Goal: Task Accomplishment & Management: Use online tool/utility

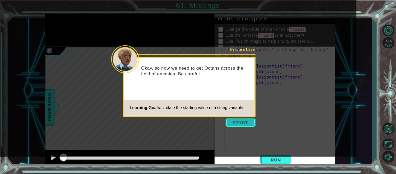
click at [250, 123] on button "Start" at bounding box center [241, 122] width 30 height 8
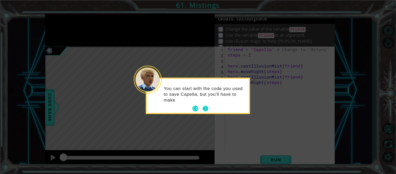
click at [203, 106] on button "Next" at bounding box center [206, 109] width 10 height 10
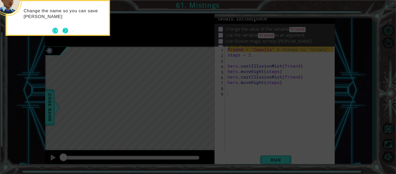
click at [62, 29] on button "Next" at bounding box center [65, 31] width 6 height 6
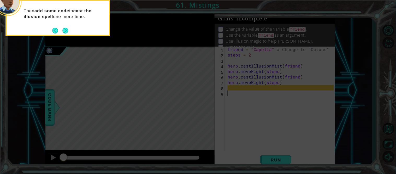
click at [61, 29] on button "Back" at bounding box center [57, 31] width 10 height 6
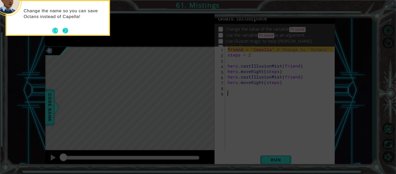
click at [64, 29] on button "Next" at bounding box center [65, 31] width 6 height 6
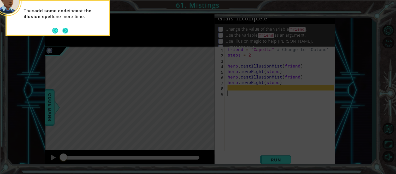
click at [64, 29] on button "Next" at bounding box center [65, 30] width 9 height 9
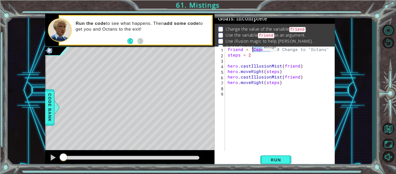
drag, startPoint x: 269, startPoint y: 51, endPoint x: 254, endPoint y: 49, distance: 15.5
click at [254, 49] on div "friend = "Capella" # Change to "Octans" steps = 2 hero . castIllusionMist ( fri…" at bounding box center [282, 103] width 110 height 115
type textarea "friend = "Octans" # Change to "Octans""
click at [286, 156] on button "Run" at bounding box center [275, 160] width 31 height 12
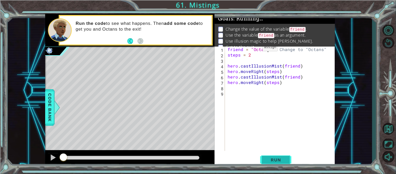
click at [273, 156] on span "Run" at bounding box center [276, 159] width 21 height 5
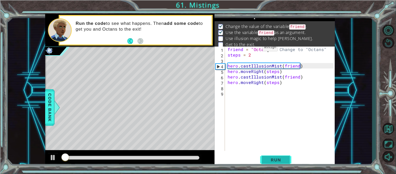
scroll to position [3, 0]
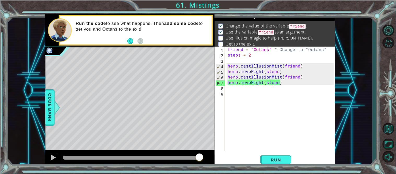
click at [237, 91] on div "friend = "Octans" # Change to "Octans" steps = 2 hero . castIllusionMist ( frie…" at bounding box center [282, 103] width 110 height 115
click at [235, 89] on div "friend = "Octans" # Change to "Octans" steps = 2 hero . castIllusionMist ( frie…" at bounding box center [282, 103] width 110 height 115
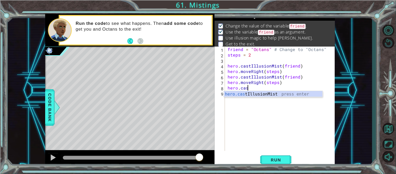
scroll to position [0, 1]
click at [258, 94] on div "hero.cast I l lusionMist press enter" at bounding box center [273, 100] width 99 height 19
type textarea "hero.castIllusionMist(friend)"
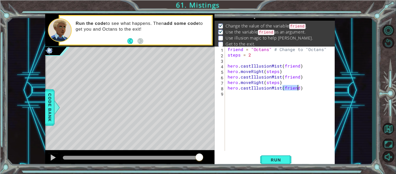
click at [271, 98] on div "friend = "Octans" # Change to "Octans" steps = 2 hero . castIllusionMist ( frie…" at bounding box center [282, 103] width 110 height 115
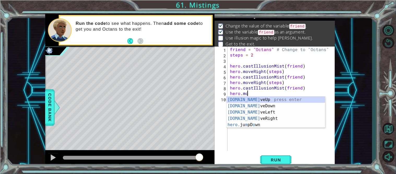
scroll to position [0, 1]
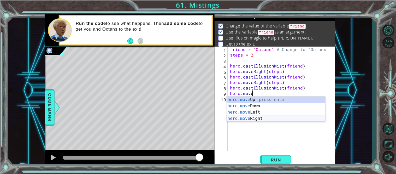
click at [277, 118] on div "hero.move Up press enter hero.move Down press enter hero.move Left press enter …" at bounding box center [276, 115] width 99 height 38
type textarea "hero.moveRight(1)"
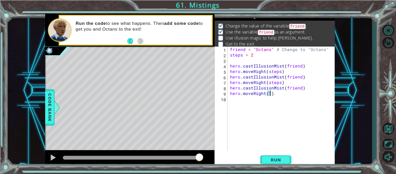
click at [277, 118] on div "friend = "Octans" # Change to "Octans" steps = 2 hero . castIllusionMist ( frie…" at bounding box center [283, 103] width 108 height 115
click at [230, 98] on div "friend = "Octans" # Change to "Octans" steps = 2 hero . castIllusionMist ( frie…" at bounding box center [283, 103] width 108 height 115
type textarea "hero.moveRight(steps"
click at [283, 96] on div "friend = "Octans" # Change to "Octans" steps = 2 hero . castIllusionMist ( frie…" at bounding box center [283, 103] width 108 height 115
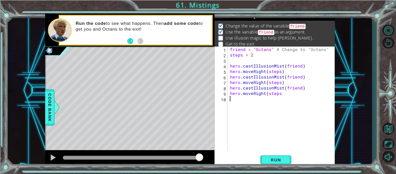
scroll to position [0, 0]
click at [283, 95] on div "friend = "Octans" # Change to "Octans" steps = 2 hero . castIllusionMist ( frie…" at bounding box center [283, 103] width 108 height 115
type textarea "hero.moveRight(steps)"
click at [277, 156] on span "Run" at bounding box center [276, 159] width 21 height 5
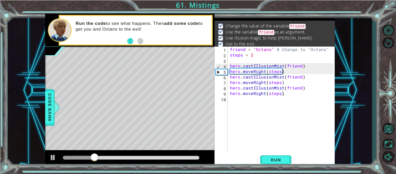
click at [171, 156] on div at bounding box center [131, 157] width 141 height 7
click at [51, 156] on div at bounding box center [53, 157] width 7 height 7
click at [56, 156] on div at bounding box center [53, 157] width 7 height 7
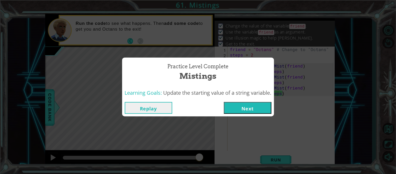
click at [252, 105] on button "Next" at bounding box center [248, 108] width 48 height 12
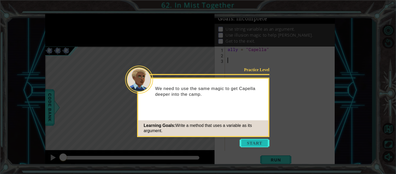
click at [258, 142] on button "Start" at bounding box center [255, 143] width 30 height 8
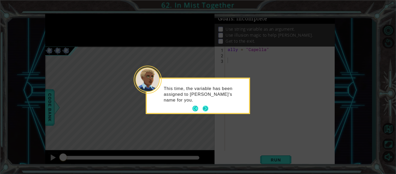
click at [206, 109] on button "Next" at bounding box center [205, 108] width 7 height 7
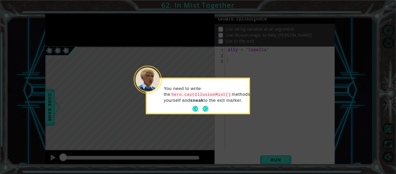
click at [206, 103] on p "You need to write the hero.castIllusionMist() methods yourself and sneak to the…" at bounding box center [205, 93] width 82 height 17
click at [206, 111] on button "Next" at bounding box center [206, 109] width 6 height 6
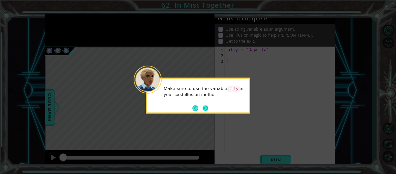
click at [205, 105] on button "Next" at bounding box center [206, 108] width 10 height 10
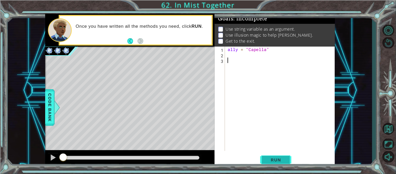
click at [279, 156] on button "Run" at bounding box center [275, 160] width 31 height 12
click at [253, 59] on div "ally = "Capella"" at bounding box center [282, 103] width 110 height 115
click at [251, 56] on div "ally = "Capella"" at bounding box center [282, 103] width 110 height 115
click at [251, 58] on div "ally = "Capella"" at bounding box center [282, 103] width 110 height 115
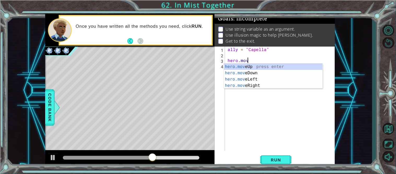
scroll to position [0, 1]
click at [247, 85] on div "hero.move Up press enter hero.move Down press enter hero.move Left press enter …" at bounding box center [273, 82] width 99 height 38
type textarea "hero.moveRight(1)"
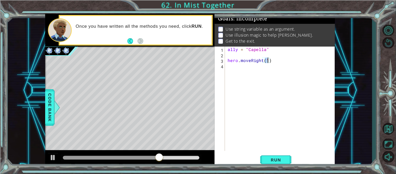
click at [247, 85] on div "ally = "Capella" hero . moveRight ( 1 )" at bounding box center [282, 103] width 110 height 115
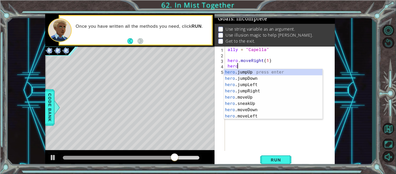
scroll to position [0, 1]
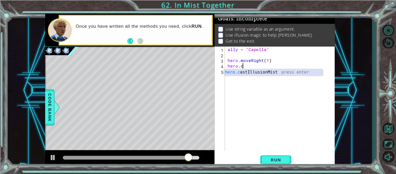
click at [252, 72] on div "hero.c astIllusionMist press enter" at bounding box center [273, 78] width 99 height 19
type textarea "hero.castIllusionMist(friend)"
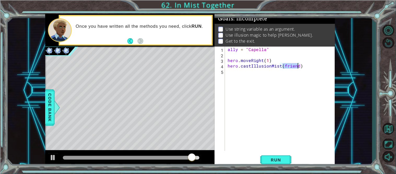
click at [252, 72] on div "ally = "Capella" hero . moveRight ( 1 ) hero . castIllusionMist ( friend )" at bounding box center [282, 103] width 110 height 115
drag, startPoint x: 297, startPoint y: 66, endPoint x: 284, endPoint y: 66, distance: 13.3
click at [284, 66] on div "ally = "Capella" hero . moveRight ( 1 ) hero . castIllusionMist ( friend )" at bounding box center [282, 103] width 110 height 115
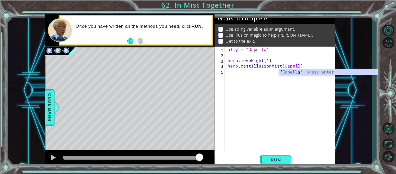
scroll to position [0, 4]
type textarea "hero.castIllusionMist([GEOGRAPHIC_DATA])"
click at [281, 156] on span "Run" at bounding box center [276, 159] width 21 height 5
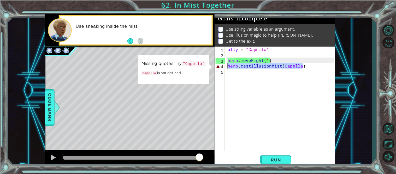
drag, startPoint x: 326, startPoint y: 63, endPoint x: 227, endPoint y: 66, distance: 99.0
click at [227, 66] on div "ally = "Capella" hero . moveRight ( 1 ) hero . castIllusionMist ( [GEOGRAPHIC_D…" at bounding box center [282, 103] width 110 height 115
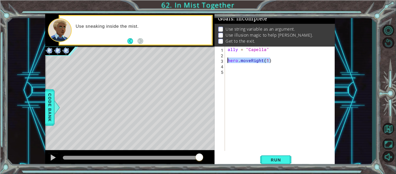
drag, startPoint x: 279, startPoint y: 61, endPoint x: 227, endPoint y: 60, distance: 52.0
click at [227, 60] on div "ally = "Capella" hero . moveRight ( 1 )" at bounding box center [282, 103] width 110 height 115
type textarea "hero.moveRight(1)"
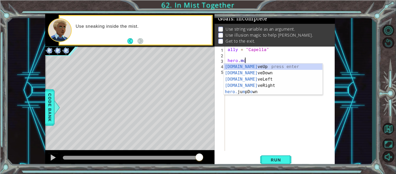
scroll to position [0, 1]
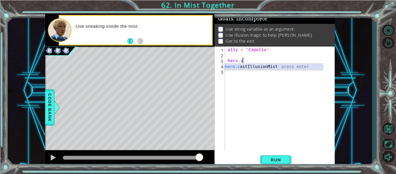
click at [266, 67] on div "hero.c astIllusionMist press enter" at bounding box center [273, 72] width 99 height 19
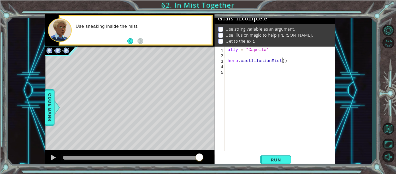
scroll to position [0, 3]
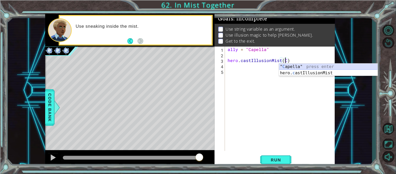
click at [294, 64] on div "" C apella" press enter hero. c astIllusionMist press enter" at bounding box center [328, 75] width 99 height 25
type textarea "hero.castIllusionMist("Capella)"
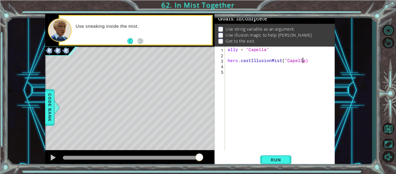
click at [268, 65] on div "ally = "Capella" hero . castIllusionMist ( "Capella)" at bounding box center [282, 103] width 110 height 115
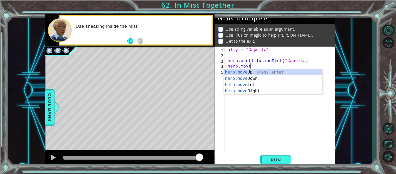
scroll to position [0, 1]
click at [272, 91] on div "hero.move Up press enter hero.move Down press enter hero.move Left press enter …" at bounding box center [273, 88] width 99 height 38
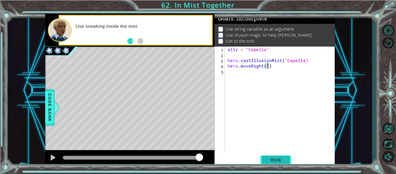
click at [284, 156] on span "Run" at bounding box center [276, 159] width 21 height 5
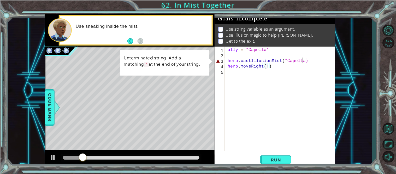
click at [304, 60] on div "ally = "Capella" hero . castIllusionMist ( "Capella) hero . moveRight ( 1 )" at bounding box center [282, 103] width 110 height 115
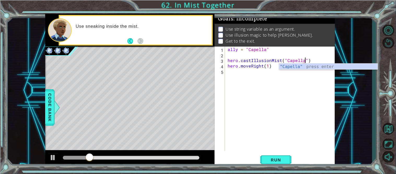
scroll to position [0, 4]
type textarea "hero.castIllusionMist("Capella")"
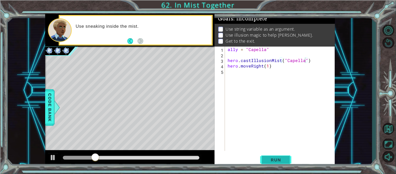
click at [270, 156] on button "Run" at bounding box center [275, 160] width 31 height 12
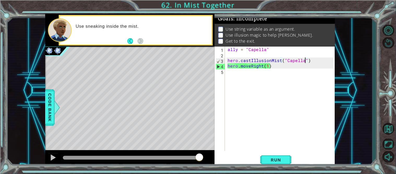
click at [240, 74] on div "ally = "Capella" hero . castIllusionMist ( "Capella" ) hero . moveRight ( 1 )" at bounding box center [282, 103] width 110 height 115
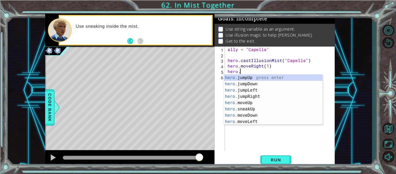
scroll to position [0, 1]
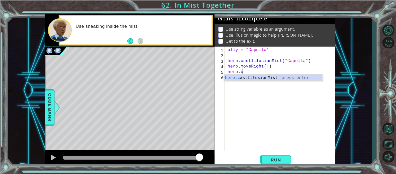
click at [251, 74] on div "ally = "Capella" hero . castIllusionMist ( "Capella" ) hero . moveRight ( 1 ) h…" at bounding box center [282, 103] width 110 height 115
click at [251, 78] on div "hero.c astIllusionMist press enter" at bounding box center [273, 83] width 99 height 19
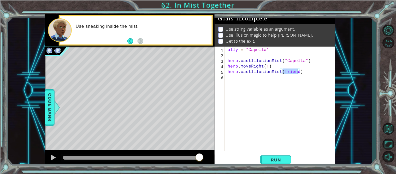
type textarea "hero.castIllusionMist(")"
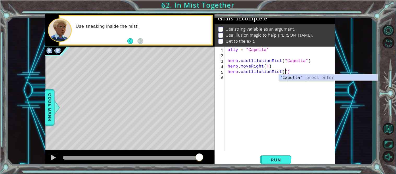
click at [308, 82] on div "ally = "Capella" hero . castIllusionMist ( "Capella" ) hero . moveRight ( 1 ) h…" at bounding box center [282, 103] width 110 height 115
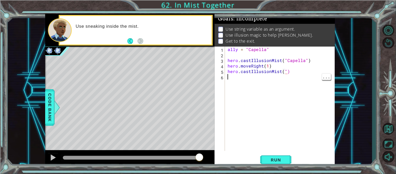
scroll to position [0, 0]
click at [284, 70] on div "ally = "Capella" hero . castIllusionMist ( "Capella" ) hero . moveRight ( 1 ) h…" at bounding box center [282, 103] width 110 height 115
click at [285, 72] on div "ally = "Capella" hero . castIllusionMist ( "Capella" ) hero . moveRight ( 1 ) h…" at bounding box center [282, 103] width 110 height 115
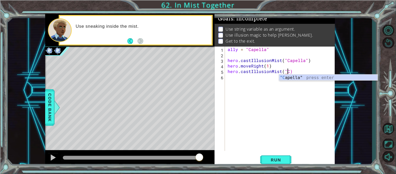
scroll to position [0, 3]
click at [292, 78] on div ""C apella" press enter" at bounding box center [328, 83] width 99 height 19
type textarea "hero.castIllusionMist("Capella")"
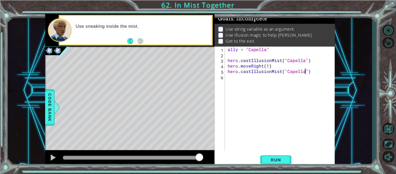
click at [234, 76] on div "ally = "Capella" hero . castIllusionMist ( "Capella" ) hero . moveRight ( 1 ) h…" at bounding box center [282, 103] width 110 height 115
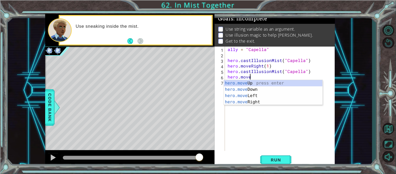
scroll to position [0, 1]
click at [256, 103] on div "hero.move Up press enter hero.move Down press enter hero.move Left press enter …" at bounding box center [273, 99] width 99 height 38
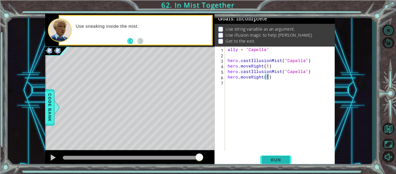
click at [282, 156] on span "Run" at bounding box center [276, 159] width 21 height 5
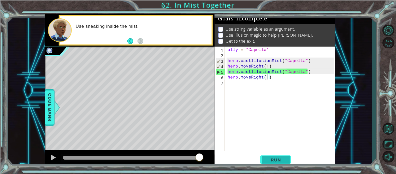
click at [263, 156] on button "Run" at bounding box center [275, 160] width 31 height 12
drag, startPoint x: 279, startPoint y: 65, endPoint x: 241, endPoint y: 65, distance: 37.6
click at [241, 65] on div "ally = "Capella" hero . castIllusionMist ( "Capella" ) hero . moveRight ( 1 ) h…" at bounding box center [282, 103] width 110 height 115
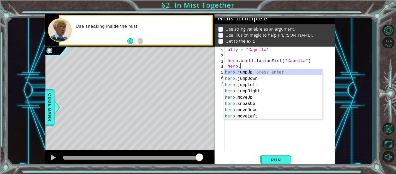
click at [255, 102] on div "hero. jumpUp press enter hero. jumpDown press enter hero. jumpLeft press enter …" at bounding box center [273, 100] width 99 height 63
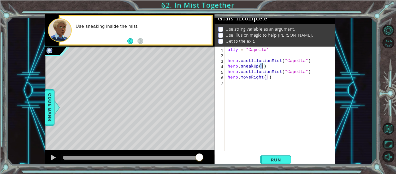
click at [257, 66] on div "ally = "Capella" hero . castIllusionMist ( "Capella" ) hero . sneakUp ( 1 ) her…" at bounding box center [282, 103] width 110 height 115
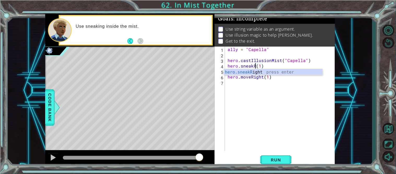
scroll to position [0, 1]
click at [279, 72] on div "hero.sneakR ight press enter" at bounding box center [273, 78] width 99 height 19
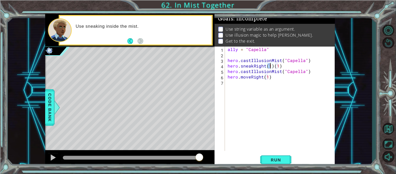
click at [272, 64] on div "ally = "Capella" hero . castIllusionMist ( "Capella" ) hero . sneakRight ( 1 ) …" at bounding box center [282, 103] width 110 height 115
type textarea "hero.sneakRight(1)"
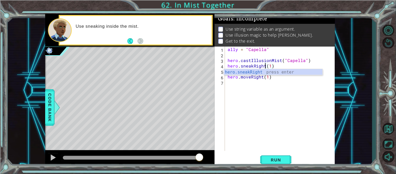
click at [258, 91] on div "ally = "Capella" hero . castIllusionMist ( "Capella" ) hero . sneakRight ( 1 ) …" at bounding box center [282, 103] width 110 height 115
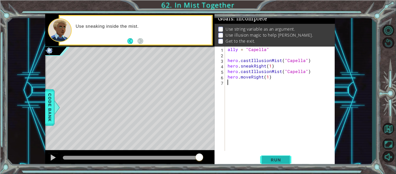
click at [267, 156] on button "Run" at bounding box center [275, 160] width 31 height 12
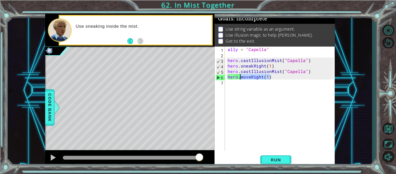
drag, startPoint x: 273, startPoint y: 79, endPoint x: 240, endPoint y: 76, distance: 32.2
click at [240, 76] on div "ally = "Capella" hero . castIllusionMist ( "Capella" ) hero . sneakRight ( 1 ) …" at bounding box center [282, 103] width 110 height 115
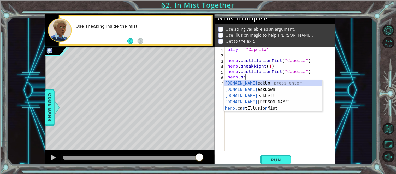
scroll to position [0, 1]
click at [259, 101] on div "[DOMAIN_NAME] eakUp press enter [DOMAIN_NAME] eakDown press enter [DOMAIN_NAME]…" at bounding box center [273, 102] width 99 height 44
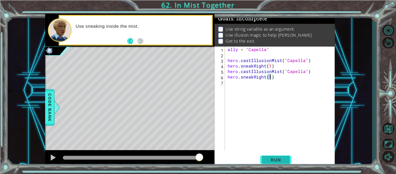
type textarea "hero.sneakRight(1)"
click at [276, 155] on button "Run" at bounding box center [275, 160] width 31 height 12
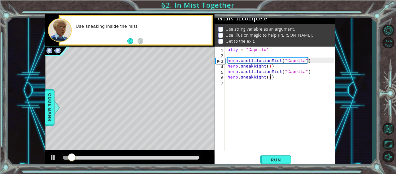
click at [241, 85] on div "ally = "Capella" hero . castIllusionMist ( "Capella" ) hero . sneakRight ( 1 ) …" at bounding box center [282, 103] width 110 height 115
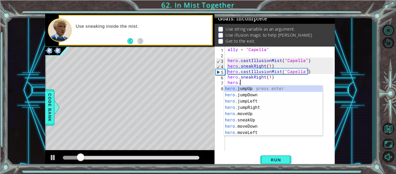
scroll to position [0, 1]
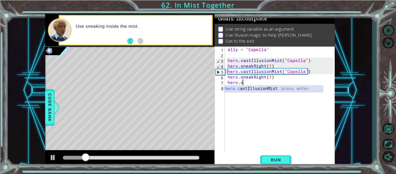
click at [266, 86] on div "hero.c astIllusionMist press enter" at bounding box center [273, 94] width 99 height 19
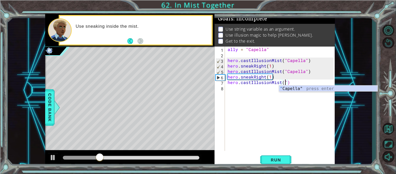
scroll to position [0, 3]
click at [301, 88] on div "" Capella" press enter" at bounding box center [328, 94] width 99 height 19
type textarea "hero.castIllusionMist("Capella")"
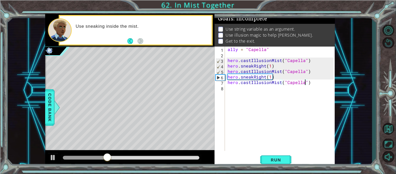
click at [242, 88] on div "ally = "Capella" hero . castIllusionMist ( "Capella" ) hero . sneakRight ( 1 ) …" at bounding box center [282, 103] width 110 height 115
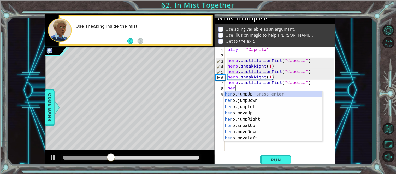
scroll to position [0, 0]
click at [264, 126] on div "hero .jumpUp press enter hero .jumpDown press enter hero .jumpLeft press enter …" at bounding box center [273, 122] width 99 height 63
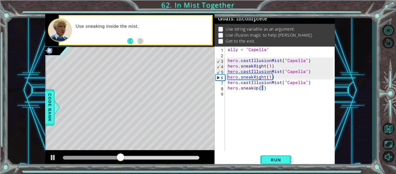
click at [256, 87] on div "ally = "Capella" hero . castIllusionMist ( "Capella" ) hero . sneakRight ( 1 ) …" at bounding box center [282, 103] width 110 height 115
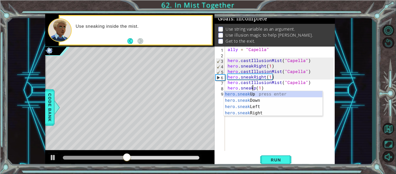
click at [255, 87] on div "ally = "Capella" hero . castIllusionMist ( "Capella" ) hero . sneakRight ( 1 ) …" at bounding box center [282, 103] width 110 height 115
click at [259, 111] on div "hero.sneak Up press enter hero.sneak Down press enter hero.sneak Left press ent…" at bounding box center [273, 110] width 99 height 38
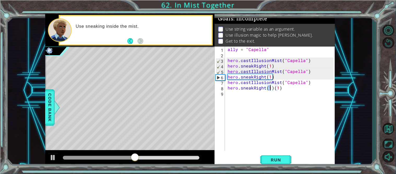
click at [293, 89] on div "ally = "Capella" hero . castIllusionMist ( "Capella" ) hero . sneakRight ( 1 ) …" at bounding box center [282, 103] width 110 height 115
type textarea "hero.sneakRight(1)"
click at [276, 156] on button "Run" at bounding box center [275, 160] width 31 height 12
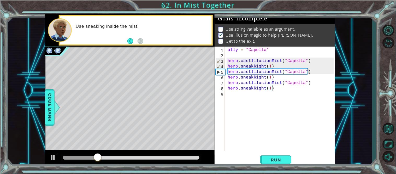
click at [248, 93] on div "ally = "Capella" hero . castIllusionMist ( "Capella" ) hero . sneakRight ( 1 ) …" at bounding box center [282, 103] width 110 height 115
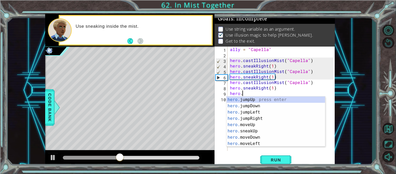
scroll to position [0, 1]
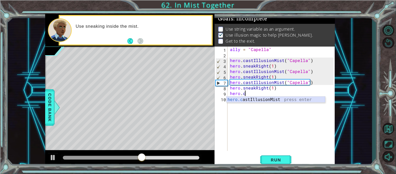
click at [273, 99] on div "hero.c astIllusionMist press enter" at bounding box center [276, 105] width 99 height 19
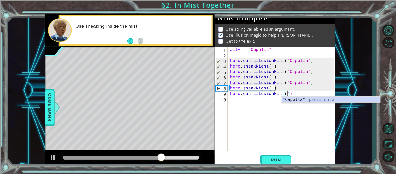
scroll to position [0, 3]
click at [332, 99] on div "" Capella" press enter" at bounding box center [331, 105] width 99 height 19
type textarea "hero.castIllusionMist("Capella")"
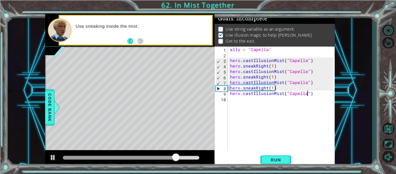
click at [265, 98] on div "ally = "Capella" hero . castIllusionMist ( "Capella" ) hero . sneakRight ( 1 ) …" at bounding box center [283, 103] width 108 height 115
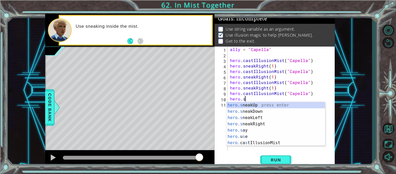
scroll to position [0, 1]
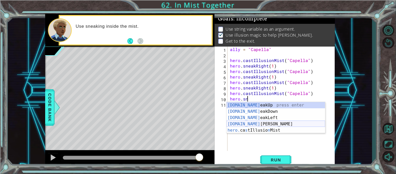
click at [250, 121] on div "[DOMAIN_NAME] eakUp press enter [DOMAIN_NAME] eakDown press enter [DOMAIN_NAME]…" at bounding box center [276, 124] width 99 height 44
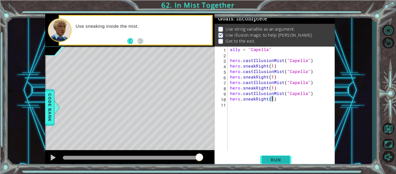
type textarea "hero.sneakRight(1)"
click at [283, 156] on span "Run" at bounding box center [276, 159] width 21 height 5
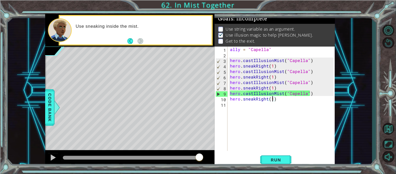
click at [267, 104] on div "ally = "Capella" hero . castIllusionMist ( "Capella" ) hero . sneakRight ( 1 ) …" at bounding box center [283, 103] width 108 height 115
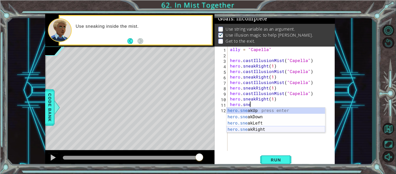
click at [258, 130] on div "hero.sne akUp press enter hero.sne akDown press enter hero.sne akLeft press ent…" at bounding box center [276, 126] width 99 height 38
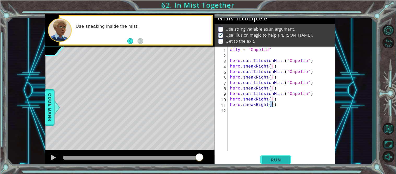
click at [282, 154] on button "Run" at bounding box center [275, 160] width 31 height 12
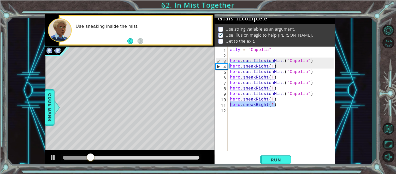
drag, startPoint x: 280, startPoint y: 104, endPoint x: 230, endPoint y: 102, distance: 50.4
click at [230, 102] on div "ally = "Capella" hero . castIllusionMist ( "Capella" ) hero . sneakRight ( 1 ) …" at bounding box center [283, 103] width 108 height 115
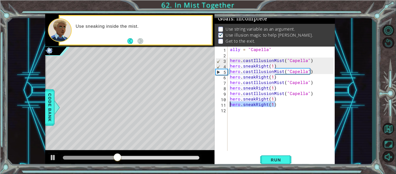
click at [282, 104] on div "ally = "Capella" hero . castIllusionMist ( "Capella" ) hero . sneakRight ( 1 ) …" at bounding box center [281, 98] width 105 height 104
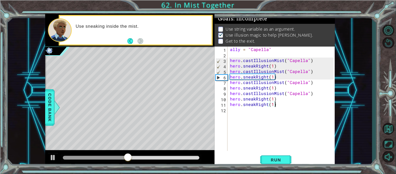
click at [272, 65] on div "ally = "Capella" hero . castIllusionMist ( "Capella" ) hero . sneakRight ( 1 ) …" at bounding box center [283, 103] width 108 height 115
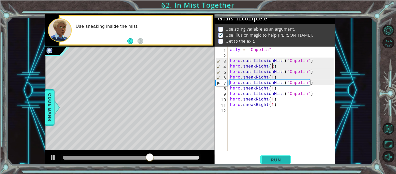
click at [276, 156] on span "Run" at bounding box center [276, 159] width 21 height 5
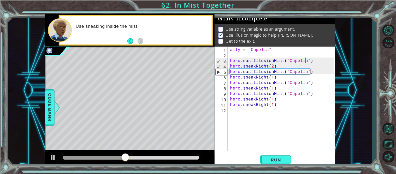
click at [305, 60] on div "ally = "Capella" hero . castIllusionMist ( "Capella" ) hero . sneakRight ( 2 ) …" at bounding box center [283, 103] width 108 height 115
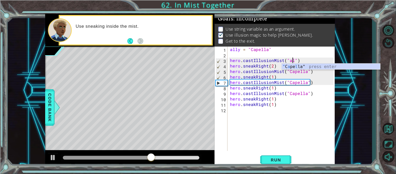
scroll to position [0, 4]
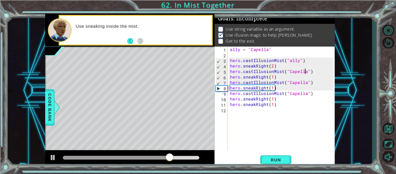
click at [306, 70] on div "ally = "Capella" hero . castIllusionMist ( "ally" ) hero . sneakRight ( 2 ) her…" at bounding box center [283, 103] width 108 height 115
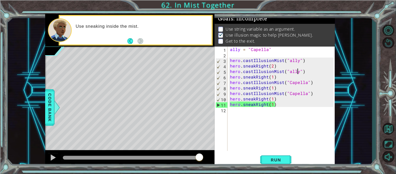
click at [304, 82] on div "ally = "Capella" hero . castIllusionMist ( "ally" ) hero . sneakRight ( 2 ) her…" at bounding box center [283, 103] width 108 height 115
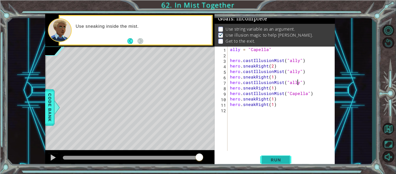
click at [279, 156] on button "Run" at bounding box center [275, 160] width 31 height 12
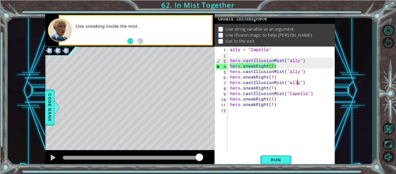
click at [297, 81] on div "ally = "Capella" hero . castIllusionMist ( "ally" ) hero . sneakRight ( 2 ) her…" at bounding box center [283, 103] width 108 height 115
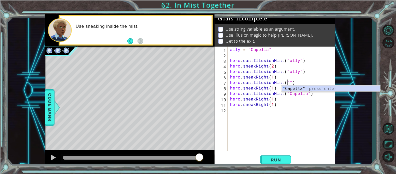
scroll to position [0, 3]
click at [298, 87] on div "" Capella" press enter" at bounding box center [331, 94] width 99 height 19
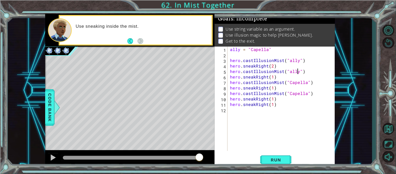
click at [297, 71] on div "ally = "Capella" hero . castIllusionMist ( "ally" ) hero . sneakRight ( 2 ) her…" at bounding box center [283, 103] width 108 height 115
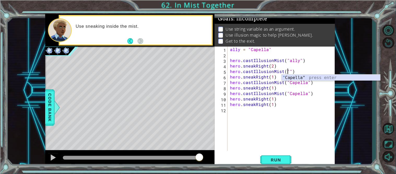
click at [303, 80] on div "" Capella" press enter" at bounding box center [331, 83] width 99 height 19
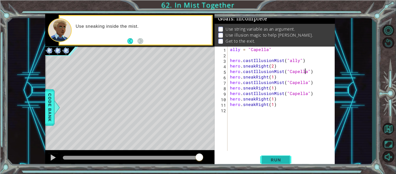
click at [275, 156] on button "Run" at bounding box center [275, 160] width 31 height 12
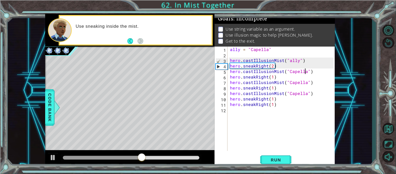
click at [298, 60] on div "ally = "Capella" hero . castIllusionMist ( "ally" ) hero . sneakRight ( 2 ) her…" at bounding box center [283, 103] width 108 height 115
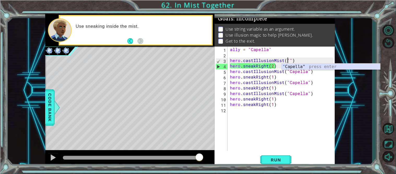
click at [310, 64] on div "" Capella" press enter" at bounding box center [331, 72] width 99 height 19
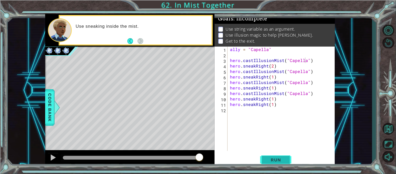
click at [276, 156] on button "Run" at bounding box center [275, 160] width 31 height 12
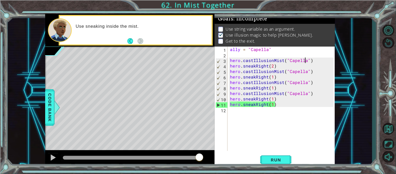
click at [273, 100] on div "ally = "Capella" hero . castIllusionMist ( "Capella" ) hero . sneakRight ( 2 ) …" at bounding box center [283, 103] width 108 height 115
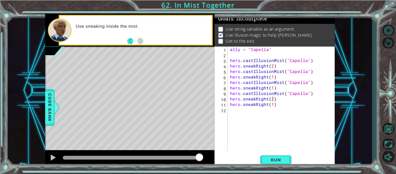
click at [277, 153] on div "hero.sneakRight(2) 1 2 3 4 5 6 7 8 9 10 11 12 ally = "Capella" hero . castIllus…" at bounding box center [275, 106] width 120 height 120
drag, startPoint x: 282, startPoint y: 104, endPoint x: 228, endPoint y: 104, distance: 53.8
click at [228, 104] on div "hero.sneakRight(2) 1 2 3 4 5 6 7 8 9 10 11 12 ally = "Capella" hero . castIllus…" at bounding box center [274, 98] width 119 height 104
type textarea "hero.sneakRight(1)"
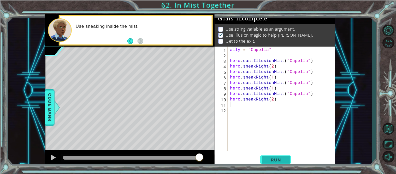
click at [269, 156] on span "Run" at bounding box center [276, 159] width 21 height 5
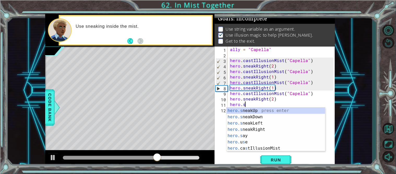
scroll to position [0, 1]
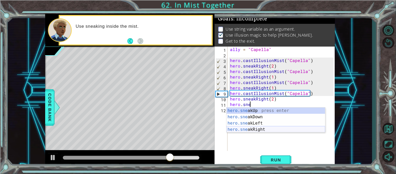
click at [297, 131] on div "hero.sne akUp press enter hero.sne akDown press enter hero.sne akLeft press ent…" at bounding box center [276, 126] width 99 height 38
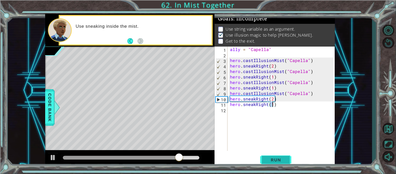
click at [287, 156] on button "Run" at bounding box center [275, 160] width 31 height 12
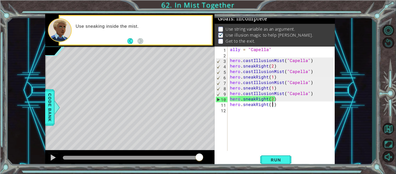
click at [271, 99] on div "ally = "Capella" hero . castIllusionMist ( "Capella" ) hero . sneakRight ( 2 ) …" at bounding box center [283, 103] width 108 height 115
click at [272, 98] on div "ally = "Capella" hero . castIllusionMist ( "Capella" ) hero . sneakRight ( 2 ) …" at bounding box center [283, 103] width 108 height 115
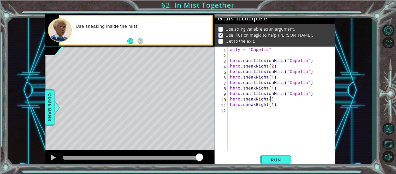
type textarea "hero.sneakRight(1)"
drag, startPoint x: 278, startPoint y: 104, endPoint x: 225, endPoint y: 103, distance: 52.5
click at [225, 103] on div "hero.sneakRight(1) 1 2 3 4 5 6 7 8 9 10 11 12 ally = "Capella" hero . castIllus…" at bounding box center [274, 98] width 119 height 104
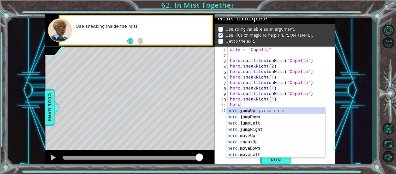
scroll to position [0, 1]
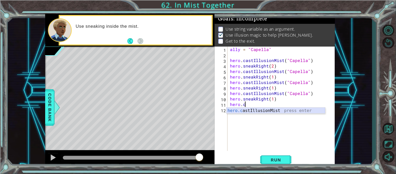
click at [251, 111] on div "hero.c astIllusionMist press enter" at bounding box center [276, 116] width 99 height 19
type textarea "hero.castIllusionMist(friend)"
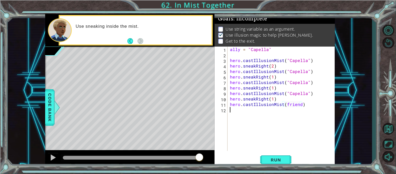
click at [250, 111] on div "ally = "Capella" hero . castIllusionMist ( "Capella" ) hero . sneakRight ( 2 ) …" at bounding box center [283, 103] width 108 height 115
click at [300, 104] on div "ally = "Capella" hero . castIllusionMist ( "Capella" ) hero . sneakRight ( 2 ) …" at bounding box center [283, 103] width 108 height 115
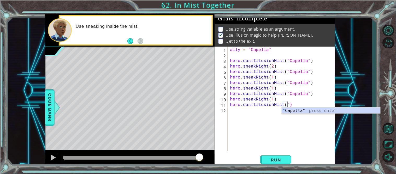
scroll to position [0, 3]
click at [314, 109] on div "" Capella" press enter" at bounding box center [331, 116] width 99 height 19
type textarea "hero.castIllusionMist("Capella")"
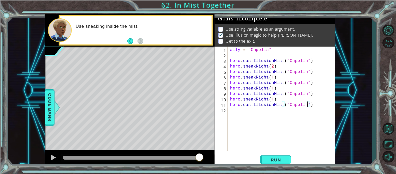
click at [271, 117] on div "ally = "Capella" hero . castIllusionMist ( "Capella" ) hero . sneakRight ( 2 ) …" at bounding box center [283, 103] width 108 height 115
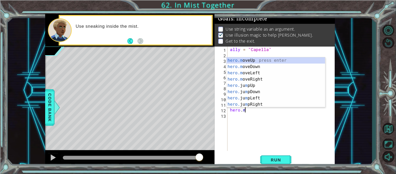
scroll to position [0, 1]
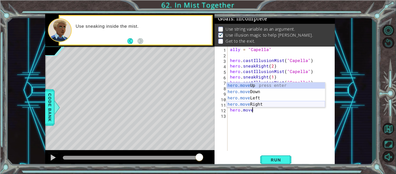
click at [277, 105] on div "hero.move Up press enter hero.move Down press enter hero.move Left press enter …" at bounding box center [276, 101] width 99 height 38
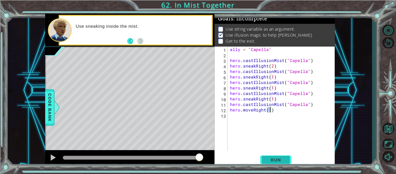
click at [274, 156] on span "Run" at bounding box center [276, 159] width 21 height 5
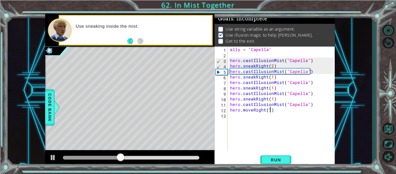
click at [272, 78] on div "ally = "Capella" hero . castIllusionMist ( "Capella" ) hero . sneakRight ( 2 ) …" at bounding box center [283, 103] width 108 height 115
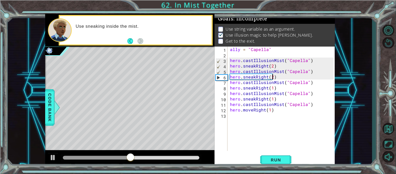
scroll to position [0, 2]
click at [269, 156] on span "Run" at bounding box center [276, 159] width 21 height 5
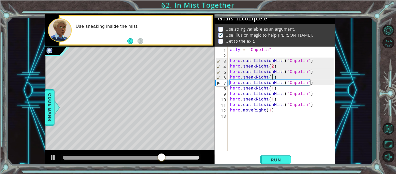
click at [272, 66] on div "ally = "Capella" hero . castIllusionMist ( "Capella" ) hero . sneakRight ( 2 ) …" at bounding box center [283, 103] width 108 height 115
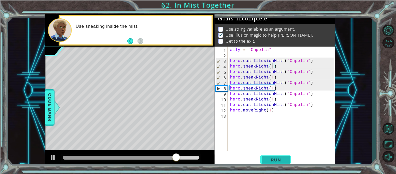
click at [270, 156] on span "Run" at bounding box center [276, 159] width 21 height 5
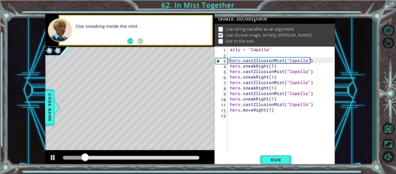
click at [173, 155] on div at bounding box center [131, 157] width 141 height 7
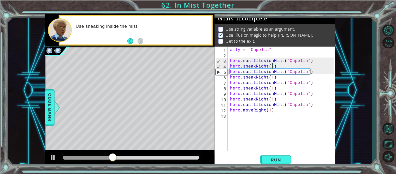
click at [272, 67] on div "ally = "Capella" hero . castIllusionMist ( "Capella" ) hero . sneakRight ( 1 ) …" at bounding box center [283, 103] width 108 height 115
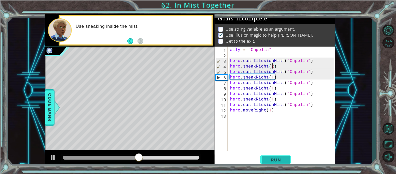
click at [277, 156] on span "Run" at bounding box center [276, 159] width 21 height 5
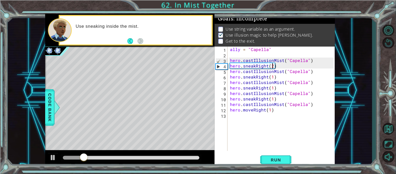
click at [273, 79] on div "ally = "Capella" hero . castIllusionMist ( "Capella" ) hero . sneakRight ( 2 ) …" at bounding box center [283, 103] width 108 height 115
click at [273, 77] on div "ally = "Capella" hero . castIllusionMist ( "Capella" ) hero . sneakRight ( 2 ) …" at bounding box center [283, 103] width 108 height 115
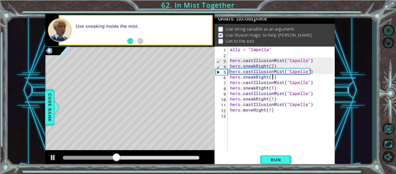
click at [273, 66] on div "ally = "Capella" hero . castIllusionMist ( "Capella" ) hero . sneakRight ( 2 ) …" at bounding box center [283, 103] width 108 height 115
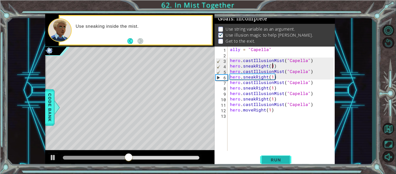
click at [274, 156] on span "Run" at bounding box center [276, 159] width 21 height 5
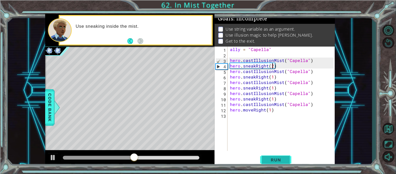
click at [275, 156] on span "Run" at bounding box center [276, 159] width 21 height 5
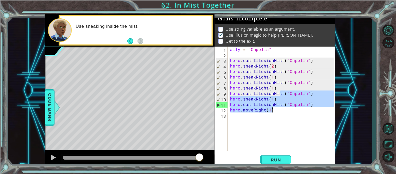
drag, startPoint x: 281, startPoint y: 96, endPoint x: 290, endPoint y: 107, distance: 14.5
click at [290, 107] on div "ally = "Capella" hero . castIllusionMist ( "Capella" ) hero . sneakRight ( 2 ) …" at bounding box center [283, 103] width 108 height 115
click at [290, 107] on div "ally = "Capella" hero . castIllusionMist ( "Capella" ) hero . sneakRight ( 2 ) …" at bounding box center [281, 98] width 105 height 104
drag, startPoint x: 230, startPoint y: 98, endPoint x: 272, endPoint y: 110, distance: 43.6
click at [272, 110] on div "ally = "Capella" hero . castIllusionMist ( "Capella" ) hero . sneakRight ( 2 ) …" at bounding box center [283, 103] width 108 height 115
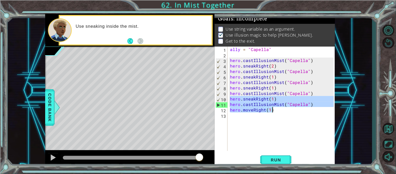
type textarea "hero.castIllusionMist("Capella") hero.moveRight(1)"
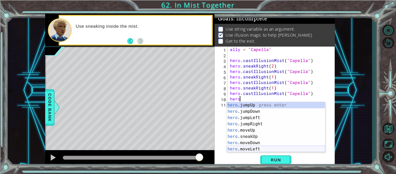
scroll to position [0, 1]
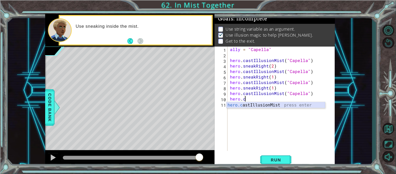
click at [274, 105] on div "hero.c astIllusionMist press enter" at bounding box center [276, 111] width 99 height 19
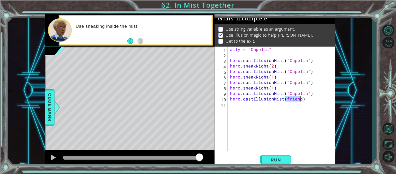
scroll to position [0, 3]
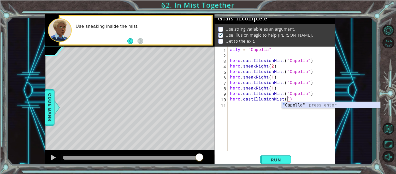
click at [315, 105] on div "" Capella" press enter" at bounding box center [331, 111] width 99 height 19
type textarea "hero.castIllusionMist("Capella")"
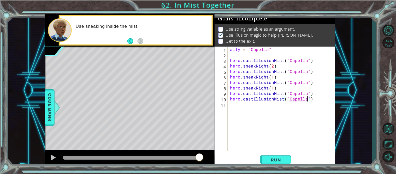
click at [239, 108] on div "ally = "Capella" hero . castIllusionMist ( "Capella" ) hero . sneakRight ( 2 ) …" at bounding box center [283, 103] width 108 height 115
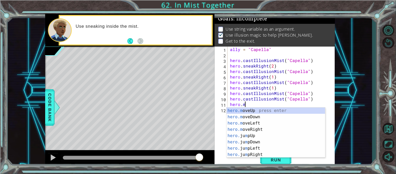
scroll to position [0, 1]
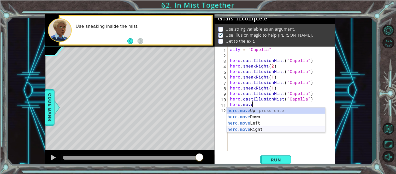
click at [259, 131] on div "hero.move Up press enter hero.move Down press enter hero.move Left press enter …" at bounding box center [276, 126] width 99 height 38
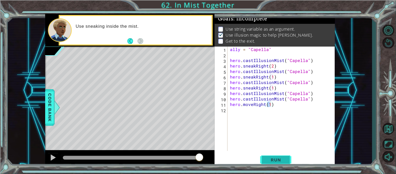
click at [273, 156] on button "Run" at bounding box center [275, 160] width 31 height 12
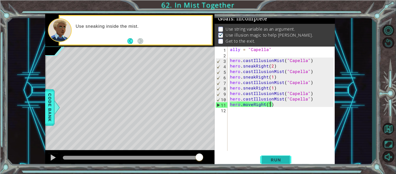
click at [269, 156] on span "Run" at bounding box center [276, 159] width 21 height 5
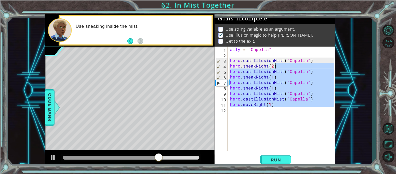
drag, startPoint x: 276, startPoint y: 110, endPoint x: 279, endPoint y: 68, distance: 42.1
click at [279, 68] on div "ally = "Capella" hero . castIllusionMist ( "Capella" ) hero . sneakRight ( 2 ) …" at bounding box center [283, 103] width 108 height 115
type textarea "hero.sneakRight(2)"
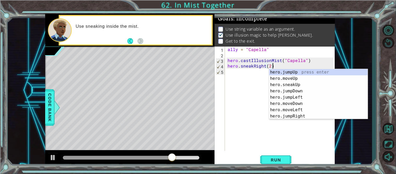
click at [281, 130] on div "ally = "Capella" hero . castIllusionMist ( "Capella" ) hero . sneakRight ( 2 )" at bounding box center [282, 103] width 110 height 115
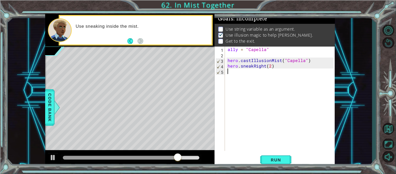
click at [264, 76] on div "ally = "Capella" hero . castIllusionMist ( "Capella" ) hero . sneakRight ( 2 )" at bounding box center [282, 103] width 110 height 115
click at [267, 156] on span "Run" at bounding box center [276, 159] width 21 height 5
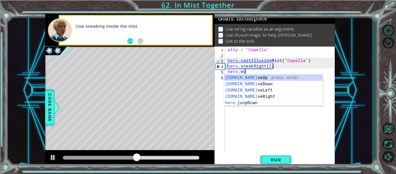
scroll to position [0, 1]
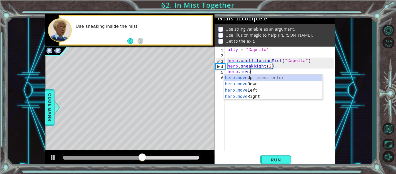
click at [258, 96] on div "hero.move Up press enter hero.move Down press enter hero.move Left press enter …" at bounding box center [273, 93] width 99 height 38
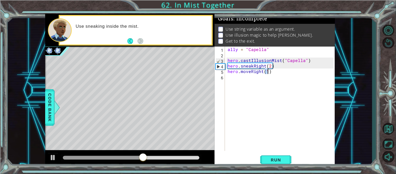
type textarea "hero.moveRight(1)"
click at [251, 83] on div "ally = "Capella" hero . castIllusionMist ( "Capella" ) hero . sneakRight ( 2 ) …" at bounding box center [282, 103] width 110 height 115
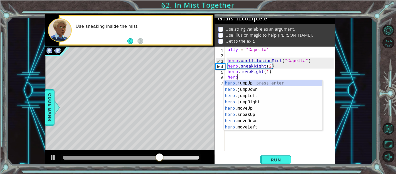
scroll to position [0, 1]
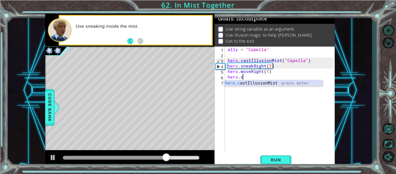
click at [252, 83] on div "hero.c astIllusionMist press enter" at bounding box center [273, 89] width 99 height 19
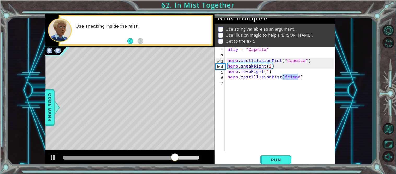
scroll to position [0, 3]
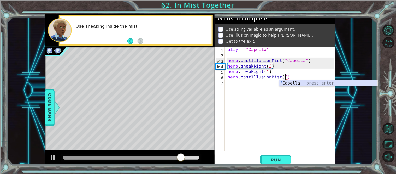
click at [302, 83] on div "" Capella" press enter" at bounding box center [328, 89] width 99 height 19
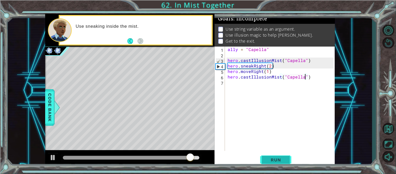
click at [269, 156] on span "Run" at bounding box center [276, 159] width 21 height 5
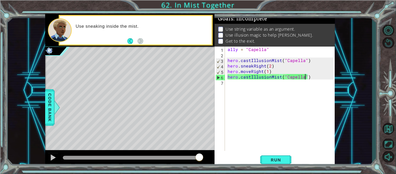
click at [250, 72] on div "ally = "Capella" hero . castIllusionMist ( "Capella" ) hero . sneakRight ( 2 ) …" at bounding box center [282, 103] width 110 height 115
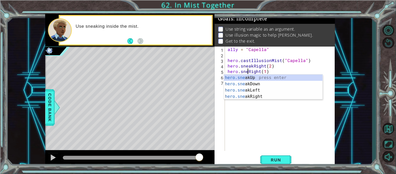
scroll to position [0, 1]
click at [272, 156] on button "Run" at bounding box center [275, 160] width 31 height 12
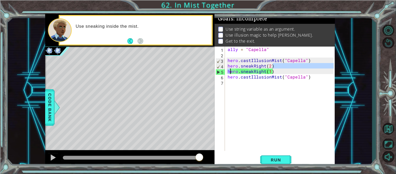
drag, startPoint x: 273, startPoint y: 68, endPoint x: 229, endPoint y: 71, distance: 44.5
click at [229, 71] on div "ally = "Capella" hero . castIllusionMist ( "Capella" ) hero . sneakRight ( 2 ) …" at bounding box center [282, 103] width 110 height 115
click at [229, 71] on div "ally = "Capella" hero . castIllusionMist ( "Capella" ) hero . sneakRight ( 2 ) …" at bounding box center [280, 98] width 107 height 104
type textarea "hero.sneakRight(1)"
drag, startPoint x: 227, startPoint y: 71, endPoint x: 274, endPoint y: 69, distance: 47.0
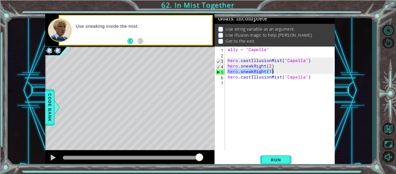
click at [274, 69] on div "ally = "Capella" hero . castIllusionMist ( "Capella" ) hero . sneakRight ( 2 ) …" at bounding box center [282, 103] width 110 height 115
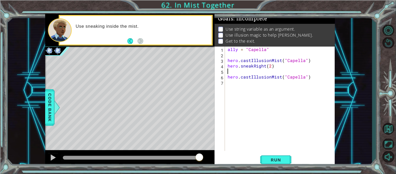
type textarea "hero.sneakRight(2)"
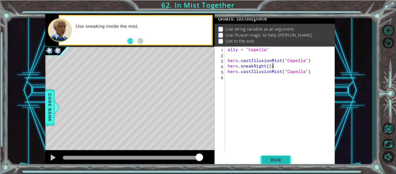
click at [281, 156] on button "Run" at bounding box center [275, 160] width 31 height 12
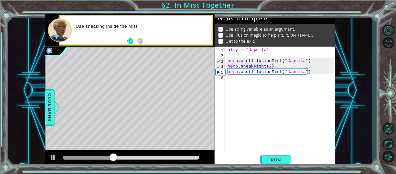
click at [250, 78] on div "ally = "Capella" hero . castIllusionMist ( "Capella" ) hero . sneakRight ( 2 ) …" at bounding box center [282, 103] width 110 height 115
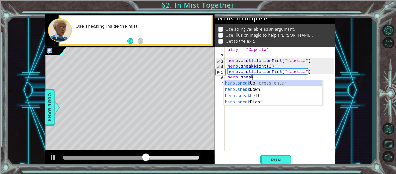
scroll to position [0, 1]
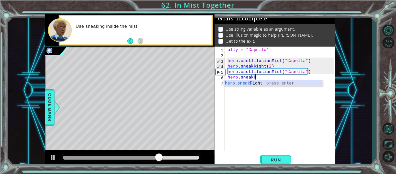
click at [287, 85] on div "hero.sneakR ight press enter" at bounding box center [273, 89] width 99 height 19
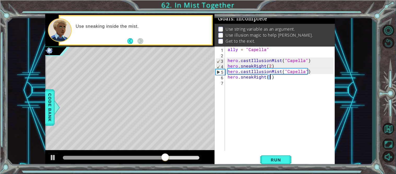
scroll to position [0, 2]
type textarea "hero.sneakRight(2)"
click at [285, 156] on span "Run" at bounding box center [276, 159] width 21 height 5
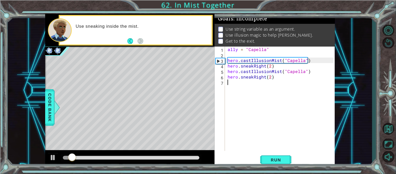
click at [261, 90] on div "ally = "Capella" hero . castIllusionMist ( "Capella" ) hero . sneakRight ( 2 ) …" at bounding box center [282, 103] width 110 height 115
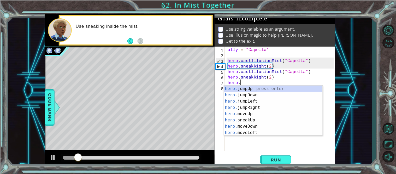
scroll to position [0, 1]
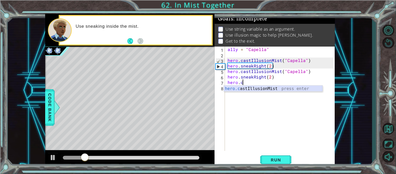
click at [281, 91] on div "hero.c astIllusionMist press enter" at bounding box center [273, 94] width 99 height 19
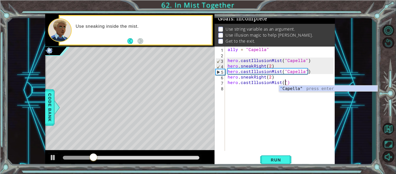
scroll to position [0, 3]
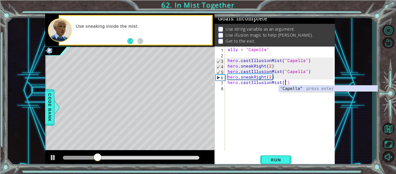
click at [316, 88] on div "" Capella" press enter" at bounding box center [328, 94] width 99 height 19
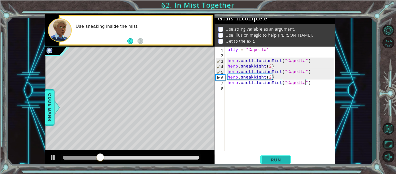
type textarea "hero.castIllusionMist("Capella")"
click at [282, 156] on span "Run" at bounding box center [276, 159] width 21 height 5
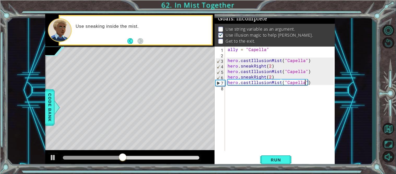
click at [272, 97] on div "ally = "Capella" hero . castIllusionMist ( "Capella" ) hero . sneakRight ( 2 ) …" at bounding box center [282, 103] width 110 height 115
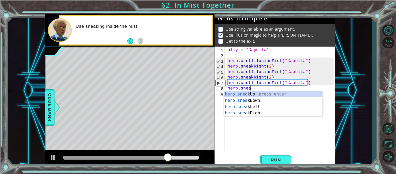
scroll to position [0, 1]
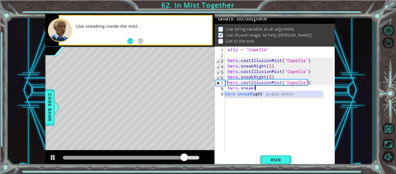
click at [275, 95] on div "hero.sneakR ight press enter" at bounding box center [273, 100] width 99 height 19
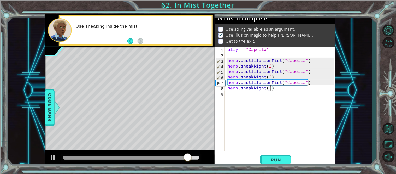
scroll to position [0, 2]
type textarea "hero.sneakRight(2)"
click at [278, 156] on span "Run" at bounding box center [276, 159] width 21 height 5
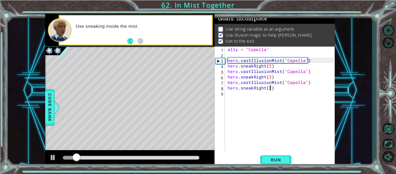
click at [188, 156] on div at bounding box center [131, 158] width 137 height 4
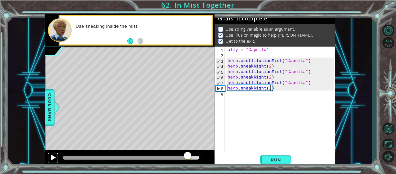
click at [51, 156] on div at bounding box center [53, 157] width 7 height 7
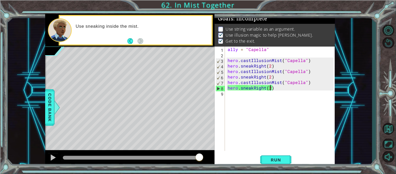
click at [246, 101] on div "ally = "Capella" hero . castIllusionMist ( "Capella" ) hero . sneakRight ( 2 ) …" at bounding box center [282, 103] width 110 height 115
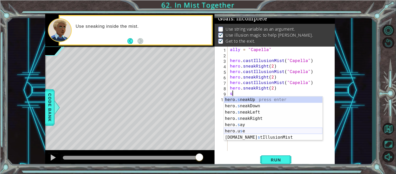
click at [241, 131] on div "hero. s neakUp press enter hero. s neakDown press enter hero. s neakLeft press …" at bounding box center [273, 124] width 99 height 56
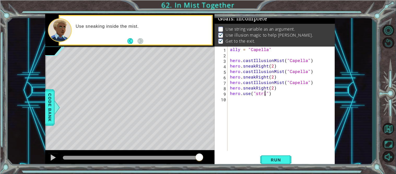
scroll to position [0, 2]
type textarea "hero.use("string")"
click at [282, 156] on button "Run" at bounding box center [275, 160] width 31 height 12
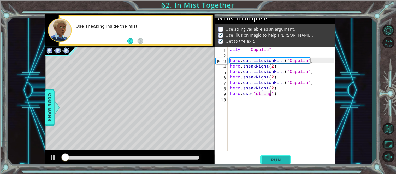
click at [277, 156] on span "Run" at bounding box center [276, 159] width 21 height 5
click at [195, 156] on div at bounding box center [131, 158] width 137 height 4
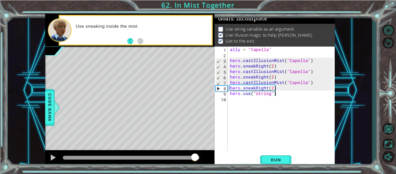
click at [275, 91] on div "ally = "Capella" hero . castIllusionMist ( "Capella" ) hero . sneakRight ( 2 ) …" at bounding box center [283, 103] width 108 height 115
drag, startPoint x: 275, startPoint y: 91, endPoint x: 229, endPoint y: 92, distance: 46.2
click at [229, 92] on div "ally = "Capella" hero . castIllusionMist ( "Capella" ) hero . sneakRight ( 2 ) …" at bounding box center [283, 103] width 108 height 115
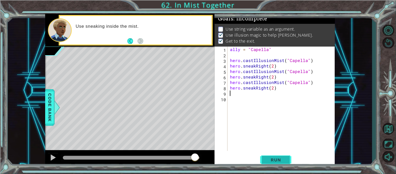
click at [280, 156] on span "Run" at bounding box center [276, 159] width 21 height 5
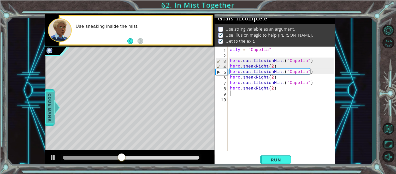
click at [46, 121] on span "Code Bank" at bounding box center [50, 107] width 8 height 32
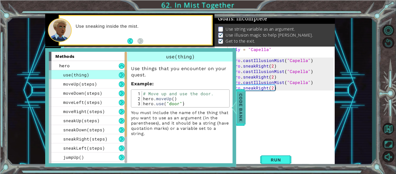
click at [240, 106] on span "Code Bank" at bounding box center [241, 107] width 8 height 32
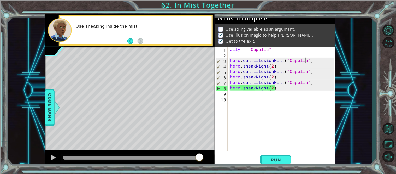
click at [306, 60] on div "ally = "Capella" hero . castIllusionMist ( "Capella" ) hero . sneakRight ( 2 ) …" at bounding box center [283, 103] width 108 height 115
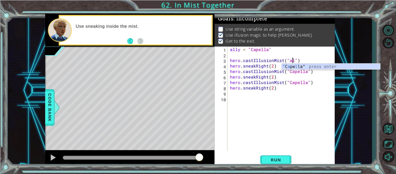
scroll to position [0, 4]
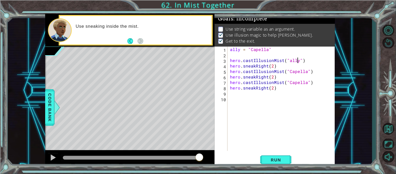
click at [300, 58] on div "ally = "Capella" hero . castIllusionMist ( "ally" ) hero . sneakRight ( 2 ) her…" at bounding box center [283, 103] width 108 height 115
click at [287, 59] on div "ally = "Capella" hero . castIllusionMist ( "ally) hero . sneakRight ( 2 ) hero …" at bounding box center [283, 103] width 108 height 115
click at [308, 70] on div "ally = "Capella" hero . castIllusionMist ( ally ) hero . sneakRight ( 2 ) hero …" at bounding box center [283, 103] width 108 height 115
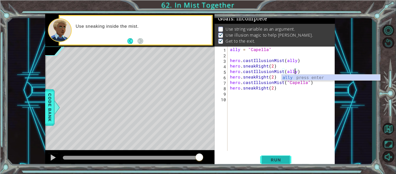
type textarea "hero.castIllusionMist(ally)"
click at [273, 156] on span "Run" at bounding box center [276, 159] width 21 height 5
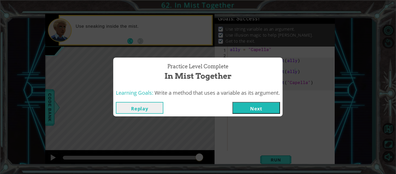
click at [258, 111] on button "Next" at bounding box center [257, 108] width 48 height 12
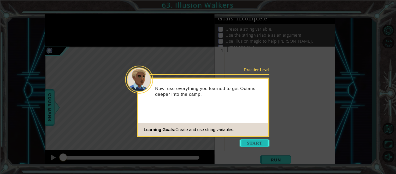
click at [254, 143] on button "Start" at bounding box center [255, 143] width 30 height 8
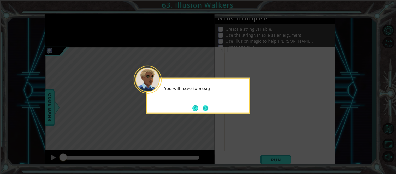
click at [203, 108] on button "Next" at bounding box center [205, 107] width 9 height 9
click at [203, 108] on button "Next" at bounding box center [206, 108] width 10 height 10
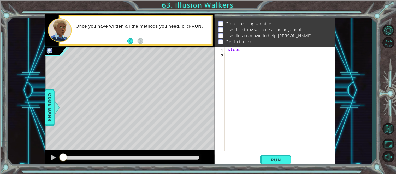
scroll to position [0, 1]
type textarea "steps = 3"
click at [236, 57] on div "steps = 3" at bounding box center [282, 103] width 110 height 115
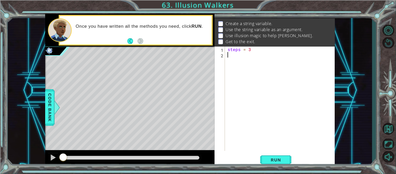
click at [236, 57] on div "steps = 3" at bounding box center [282, 103] width 110 height 115
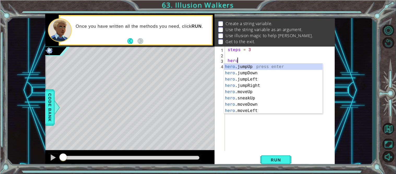
scroll to position [0, 1]
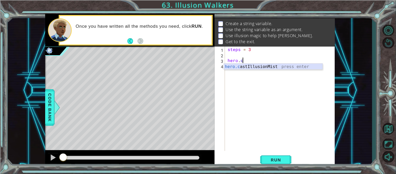
click at [277, 67] on div "hero.c astIllusionMist press enter" at bounding box center [273, 72] width 99 height 19
type textarea "hero.castIllusionMist(friend)"
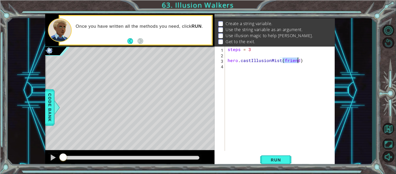
click at [277, 67] on div "steps = 3 hero . castIllusionMist ( friend )" at bounding box center [282, 103] width 110 height 115
click at [276, 72] on div "steps = 3 hero . castIllusionMist ( friend )" at bounding box center [282, 103] width 110 height 115
drag, startPoint x: 255, startPoint y: 48, endPoint x: 227, endPoint y: 49, distance: 28.2
click at [227, 49] on div "steps = 3 hero . castIllusionMist ( friend )" at bounding box center [282, 103] width 110 height 115
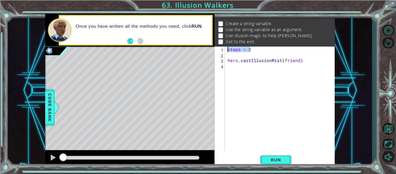
type textarea "\"
type textarea "o"
type textarea "ally = [PERSON_NAME]"
click at [264, 88] on div "ally = Octans hero . castIllusionMist ( friend )" at bounding box center [282, 103] width 110 height 115
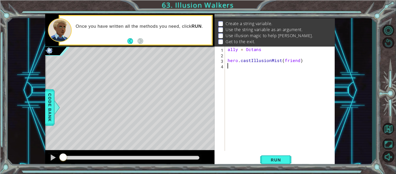
scroll to position [0, 0]
click at [297, 60] on div "ally = Octans hero . castIllusionMist ( friend )" at bounding box center [282, 103] width 110 height 115
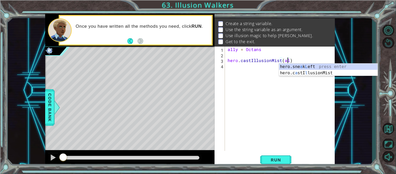
scroll to position [0, 4]
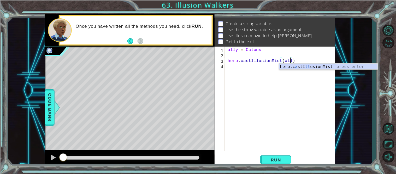
type textarea "hero.castIllusionMist(ally)"
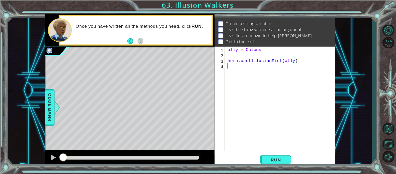
click at [256, 70] on div "ally = Octans hero . castIllusionMist ( ally )" at bounding box center [282, 103] width 110 height 115
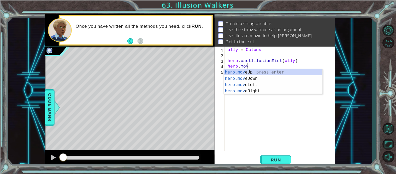
scroll to position [0, 1]
click at [270, 89] on div "hero.move Up press enter hero.move Down press enter hero.move Left press enter …" at bounding box center [273, 88] width 99 height 38
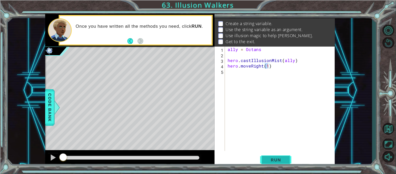
click at [284, 156] on span "Run" at bounding box center [276, 159] width 21 height 5
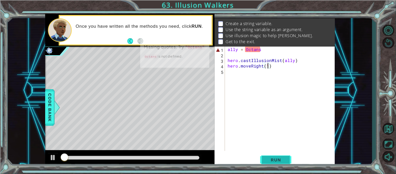
click at [284, 156] on span "Run" at bounding box center [276, 159] width 21 height 5
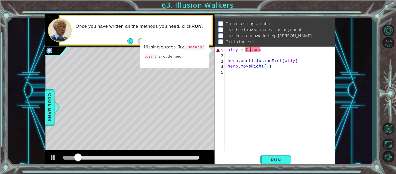
click at [251, 50] on div "ally = Octans hero . castIllusionMist ( ally ) hero . moveRight ( 1 )" at bounding box center [282, 103] width 110 height 115
click at [252, 50] on div "ally = Octans hero . castIllusionMist ( ally ) hero . moveRight ( 1 )" at bounding box center [282, 103] width 110 height 115
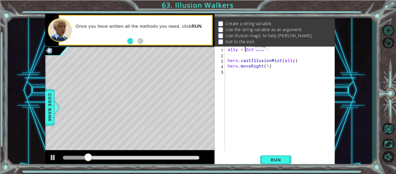
click at [245, 47] on div "ally = Oct ans hero . castIllusionMist ( ally ) hero . moveRight ( 1 )" at bounding box center [282, 103] width 110 height 115
click at [266, 50] on div "ally = "Oct ans hero . castIllusionMist ( ally ) hero . moveRight ( 1 )" at bounding box center [282, 103] width 110 height 115
click at [258, 50] on div "ally = "Oct ans" hero . castIllusionMist ( ally ) hero . moveRight ( 1 )" at bounding box center [282, 103] width 110 height 115
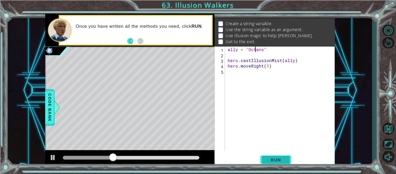
click at [271, 156] on span "Run" at bounding box center [276, 159] width 21 height 5
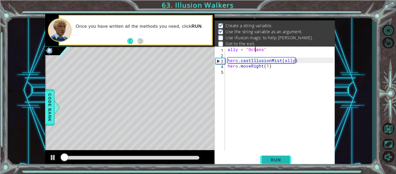
scroll to position [3, 0]
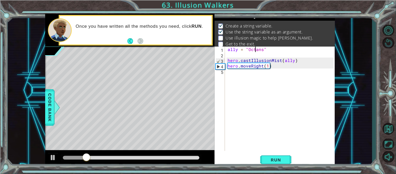
click at [263, 66] on div "ally = "Octans" hero . castIllusionMist ( ally ) hero . moveRight ( 1 )" at bounding box center [282, 103] width 110 height 115
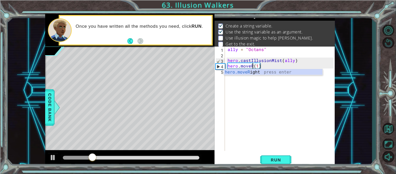
scroll to position [0, 1]
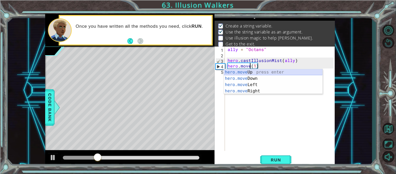
click at [269, 70] on div "hero.move Up press enter hero.move Down press enter hero.move Left press enter …" at bounding box center [273, 88] width 99 height 38
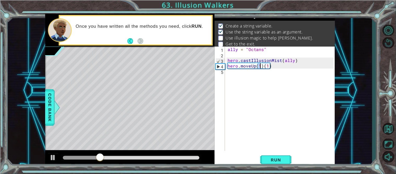
click at [269, 66] on div "ally = "Octans" hero . castIllusionMist ( ally ) hero . moveUp ( 1 ) ( 1 )" at bounding box center [282, 103] width 110 height 115
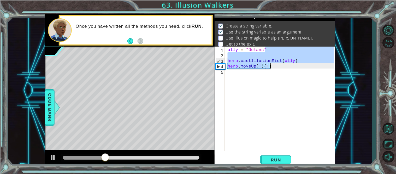
click at [272, 67] on div "ally = "Octans" hero . castIllusionMist ( ally ) hero . moveUp ( 1 ) ( 1 )" at bounding box center [280, 98] width 107 height 104
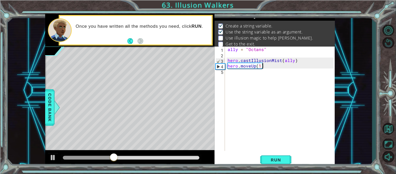
scroll to position [0, 2]
click at [265, 156] on button "Run" at bounding box center [275, 160] width 31 height 12
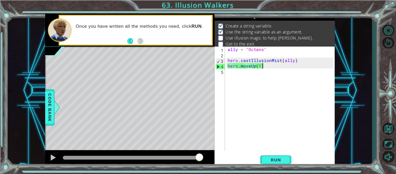
click at [250, 64] on div "ally = "Octans" hero . castIllusionMist ( ally ) hero . moveUp ( 1 )" at bounding box center [282, 103] width 110 height 115
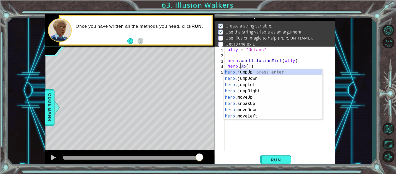
scroll to position [0, 1]
click at [247, 105] on div "hero. jumpUp press enter hero. jumpDown press enter hero. jumpLeft press enter …" at bounding box center [273, 100] width 99 height 63
type textarea "hero.sneakUp(1)(1)"
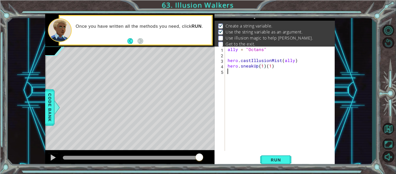
click at [278, 69] on div "ally = "Octans" hero . castIllusionMist ( ally ) hero . sneakUp ( 1 ) ( 1 )" at bounding box center [282, 103] width 110 height 115
click at [276, 68] on div "ally = "Octans" hero . castIllusionMist ( ally ) hero . sneakUp ( 1 ) ( 1 )" at bounding box center [282, 103] width 110 height 115
click at [264, 156] on button "Run" at bounding box center [275, 160] width 31 height 12
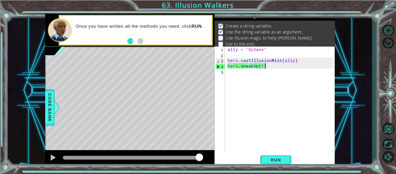
click at [263, 63] on div "ally = "Octans" hero . castIllusionMist ( ally ) hero . sneakUp ( 1 )" at bounding box center [282, 103] width 110 height 115
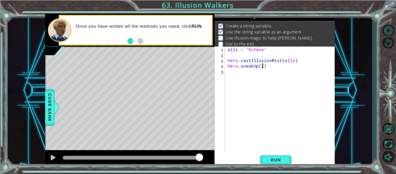
scroll to position [0, 2]
type textarea "hero.sneakUp(2)"
click at [274, 156] on span "Run" at bounding box center [276, 159] width 21 height 5
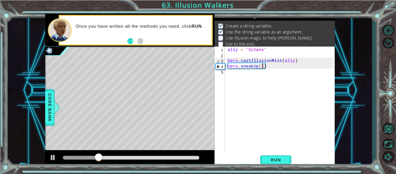
click at [239, 76] on div "ally = "Octans" hero . castIllusionMist ( ally ) hero . sneakUp ( 2 )" at bounding box center [282, 103] width 110 height 115
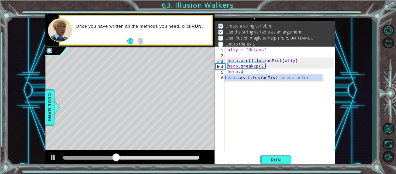
scroll to position [0, 1]
click at [279, 75] on div "[DOMAIN_NAME] stIllusionMist press enter" at bounding box center [273, 83] width 99 height 19
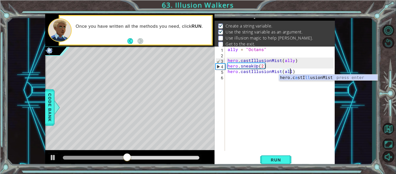
scroll to position [0, 4]
type textarea "hero.castIllusionMist(ally)"
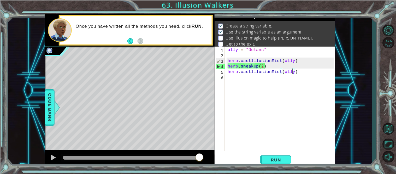
click at [283, 88] on div "ally = "Octans" hero . castIllusionMist ( ally ) hero . sneakUp ( 2 ) hero . ca…" at bounding box center [282, 103] width 110 height 115
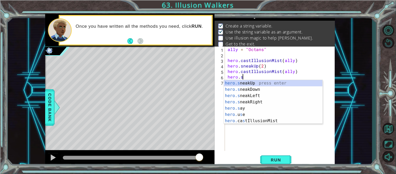
scroll to position [0, 1]
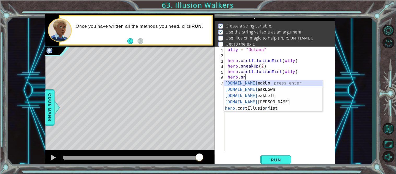
click at [291, 82] on div "[DOMAIN_NAME] eakUp press enter [DOMAIN_NAME] eakDown press enter [DOMAIN_NAME]…" at bounding box center [273, 102] width 99 height 44
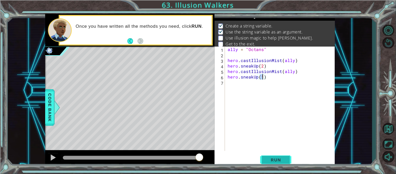
click at [272, 156] on span "Run" at bounding box center [276, 159] width 21 height 5
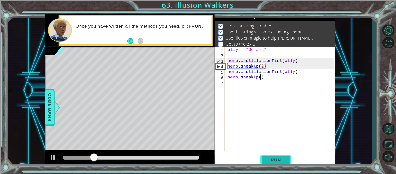
scroll to position [0, 2]
type textarea "hero.sneakUp(2)"
click at [274, 156] on span "Run" at bounding box center [276, 159] width 21 height 5
click at [232, 80] on div "ally = "Octans" hero . castIllusionMist ( ally ) hero . sneakUp ( 2 ) hero . ca…" at bounding box center [282, 103] width 110 height 115
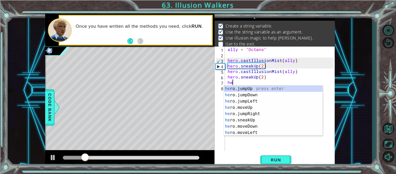
type textarea "h"
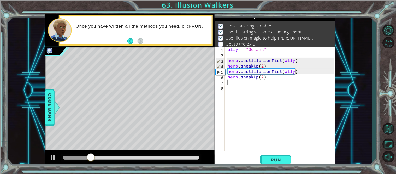
click at [263, 75] on div "ally = "Octans" hero . castIllusionMist ( ally ) hero . sneakUp ( 2 ) hero . ca…" at bounding box center [282, 103] width 110 height 115
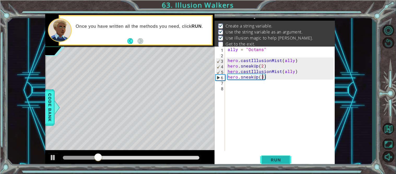
type textarea "hero.sneakUp(3)"
click at [277, 156] on span "Run" at bounding box center [276, 159] width 21 height 5
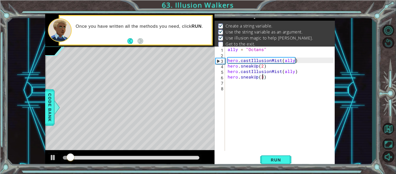
click at [244, 88] on div "ally = "Octans" hero . castIllusionMist ( ally ) hero . sneakUp ( 2 ) hero . ca…" at bounding box center [282, 103] width 110 height 115
click at [240, 84] on div "ally = "Octans" hero . castIllusionMist ( ally ) hero . sneakUp ( 2 ) hero . ca…" at bounding box center [282, 103] width 110 height 115
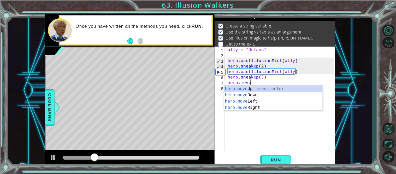
scroll to position [0, 1]
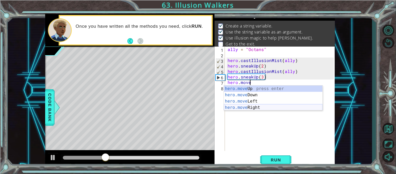
click at [250, 105] on div "hero.move Up press enter hero.move Down press enter hero.move Left press enter …" at bounding box center [273, 104] width 99 height 38
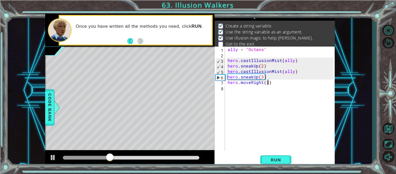
scroll to position [0, 2]
type textarea "hero.moveRight(3)"
click at [278, 156] on span "Run" at bounding box center [276, 159] width 21 height 5
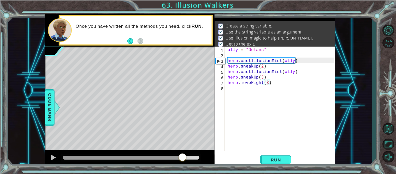
click at [183, 156] on div at bounding box center [131, 158] width 137 height 4
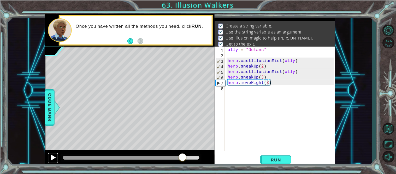
click at [52, 156] on div at bounding box center [53, 157] width 7 height 7
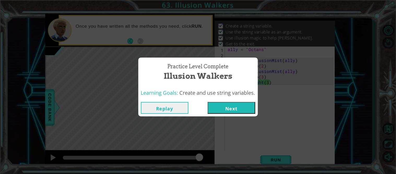
click at [247, 105] on button "Next" at bounding box center [232, 108] width 48 height 12
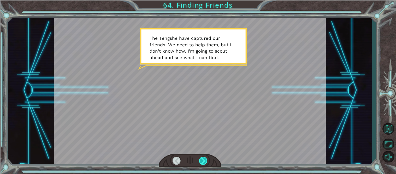
click at [204, 156] on div at bounding box center [203, 160] width 9 height 8
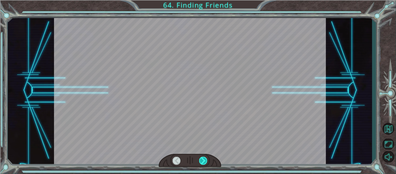
click at [204, 156] on div at bounding box center [203, 160] width 9 height 8
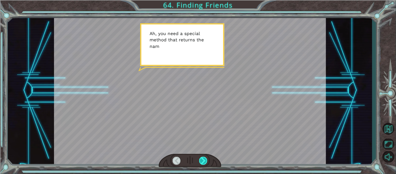
click at [204, 156] on div at bounding box center [203, 160] width 9 height 8
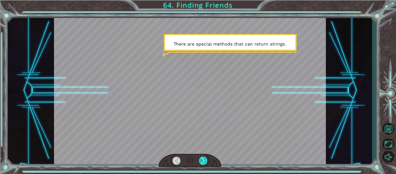
click at [204, 156] on div at bounding box center [203, 160] width 9 height 8
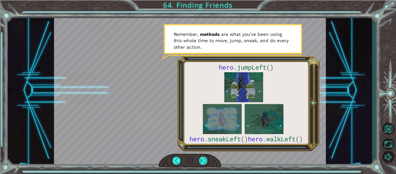
click at [204, 156] on div at bounding box center [203, 160] width 9 height 8
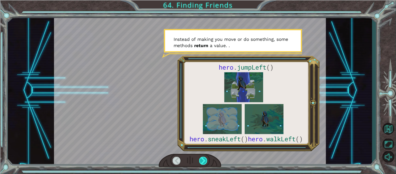
click at [204, 156] on div at bounding box center [203, 160] width 9 height 8
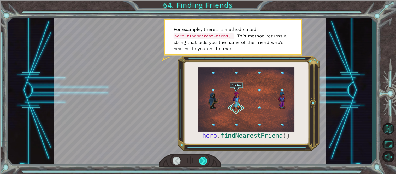
click at [204, 156] on div at bounding box center [203, 160] width 9 height 8
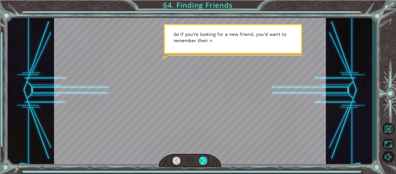
click at [204, 156] on div at bounding box center [203, 160] width 9 height 8
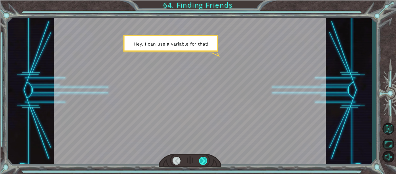
click at [204, 156] on div at bounding box center [203, 160] width 9 height 8
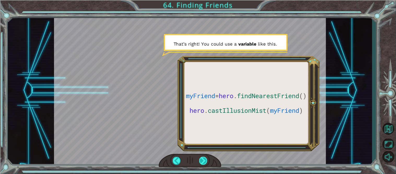
click at [204, 156] on div at bounding box center [203, 160] width 9 height 8
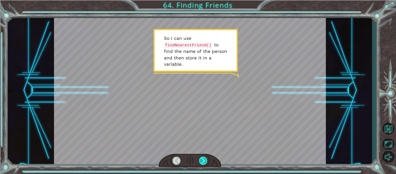
click at [204, 156] on div at bounding box center [203, 160] width 9 height 8
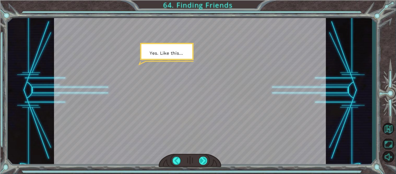
click at [204, 156] on div at bounding box center [203, 160] width 9 height 8
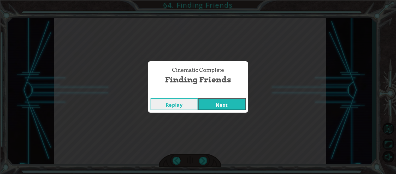
click at [213, 102] on button "Next" at bounding box center [222, 104] width 48 height 12
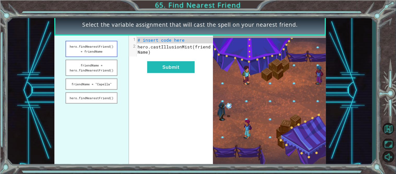
click at [109, 54] on button "hero.findNearestFriend() = friendName" at bounding box center [92, 49] width 52 height 16
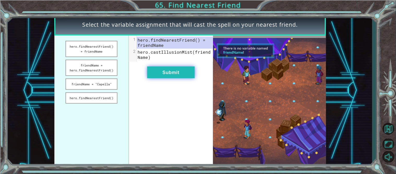
click at [160, 71] on button "Submit" at bounding box center [171, 72] width 48 height 12
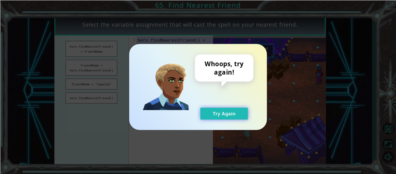
click at [204, 108] on button "Try Again" at bounding box center [224, 114] width 48 height 12
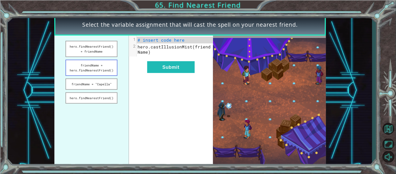
click at [110, 62] on button "friendName = hero.findNearestFriend()" at bounding box center [92, 68] width 52 height 16
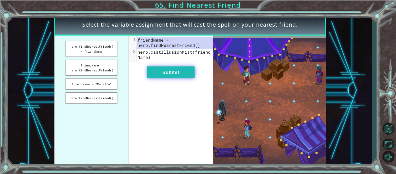
click at [149, 71] on button "Submit" at bounding box center [171, 72] width 48 height 12
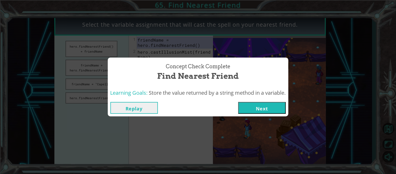
click at [247, 105] on button "Next" at bounding box center [262, 108] width 48 height 12
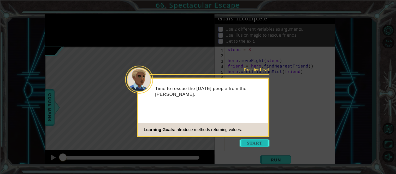
click at [252, 139] on button "Start" at bounding box center [255, 143] width 30 height 8
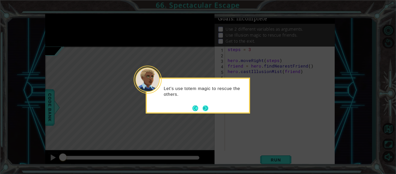
click at [205, 108] on button "Next" at bounding box center [205, 108] width 6 height 6
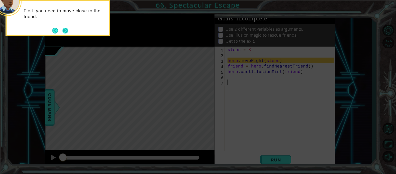
click at [64, 29] on button "Next" at bounding box center [66, 31] width 10 height 10
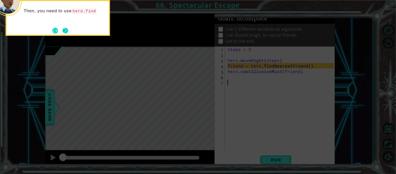
click at [62, 28] on button "Next" at bounding box center [66, 31] width 10 height 10
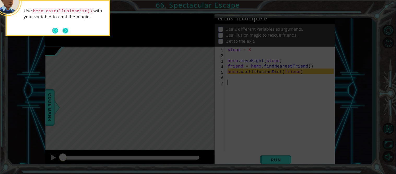
click at [65, 29] on button "Next" at bounding box center [65, 30] width 9 height 9
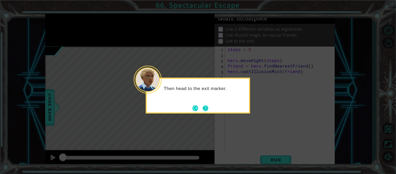
click at [205, 104] on button "Next" at bounding box center [205, 107] width 9 height 9
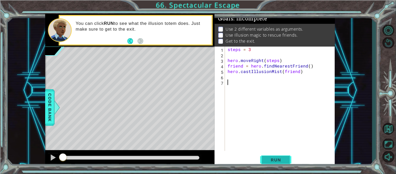
click at [271, 156] on button "Run" at bounding box center [275, 160] width 31 height 12
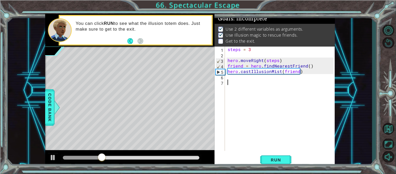
click at [258, 82] on div "steps = 3 hero . moveRight ( steps ) friend = hero . findNearestFriend ( ) hero…" at bounding box center [282, 103] width 110 height 115
click at [244, 80] on div "steps = 3 hero . moveRight ( steps ) friend = hero . findNearestFriend ( ) hero…" at bounding box center [282, 103] width 110 height 115
click at [237, 76] on div "steps = 3 hero . moveRight ( steps ) friend = hero . findNearestFriend ( ) hero…" at bounding box center [282, 103] width 110 height 115
click at [234, 77] on div "steps = 3 hero . moveRight ( steps ) friend = hero . findNearestFriend ( ) hero…" at bounding box center [282, 103] width 110 height 115
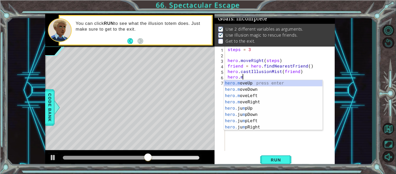
scroll to position [0, 1]
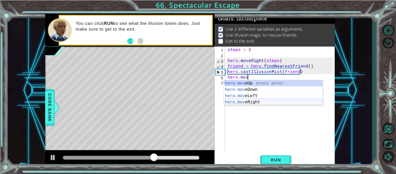
click at [278, 101] on div "hero.mov eUp press enter hero.mov eDown press enter hero.mov eLeft press enter …" at bounding box center [273, 99] width 99 height 38
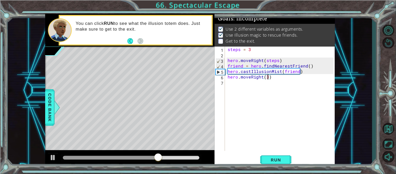
scroll to position [0, 2]
type textarea "hero.moveRight(3)"
click at [282, 156] on button "Run" at bounding box center [275, 160] width 31 height 12
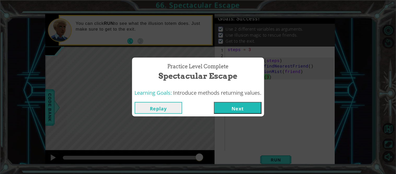
click at [251, 113] on button "Next" at bounding box center [238, 108] width 48 height 12
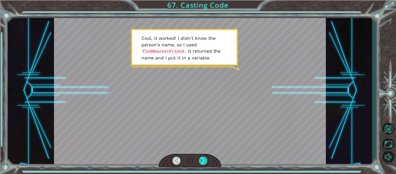
click at [206, 156] on div at bounding box center [203, 160] width 9 height 8
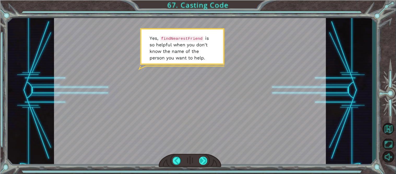
click at [206, 156] on div at bounding box center [203, 160] width 9 height 8
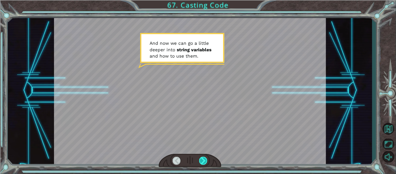
click at [206, 156] on div at bounding box center [203, 160] width 9 height 8
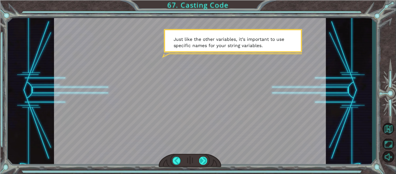
click at [206, 156] on div at bounding box center [203, 160] width 9 height 8
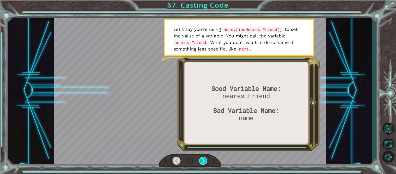
click at [206, 156] on div at bounding box center [203, 160] width 9 height 8
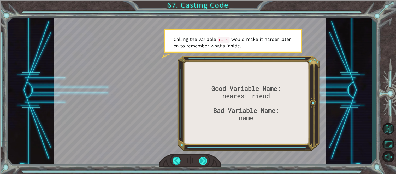
click at [206, 156] on div at bounding box center [203, 160] width 9 height 8
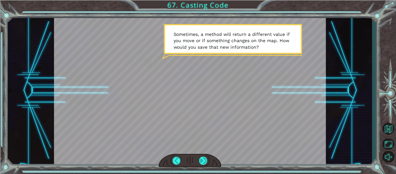
click at [206, 156] on div at bounding box center [203, 160] width 9 height 8
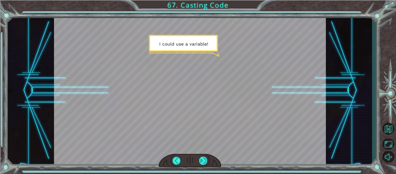
click at [206, 156] on div at bounding box center [203, 160] width 9 height 8
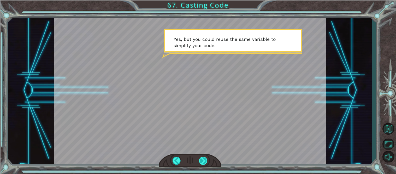
click at [204, 156] on div at bounding box center [203, 160] width 9 height 8
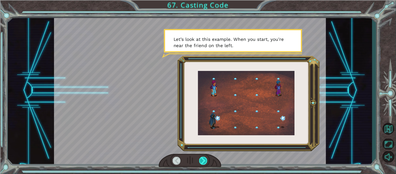
click at [204, 156] on div at bounding box center [203, 160] width 9 height 8
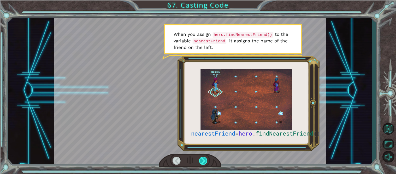
click at [204, 156] on div at bounding box center [203, 160] width 9 height 8
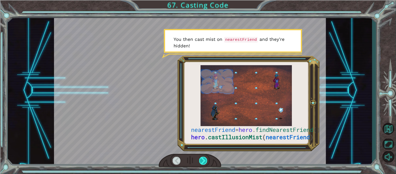
click at [204, 156] on div at bounding box center [203, 160] width 9 height 8
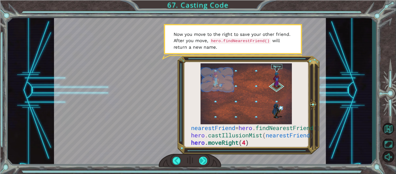
click at [204, 156] on div at bounding box center [203, 160] width 9 height 8
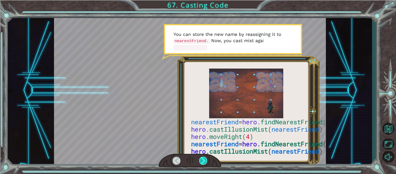
click at [204, 156] on div at bounding box center [203, 160] width 9 height 8
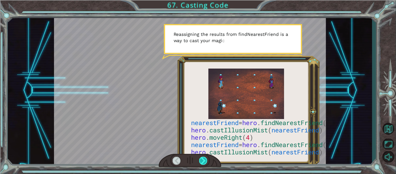
click at [204, 156] on div at bounding box center [203, 160] width 9 height 8
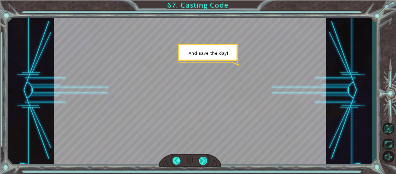
click at [204, 156] on div at bounding box center [203, 160] width 9 height 8
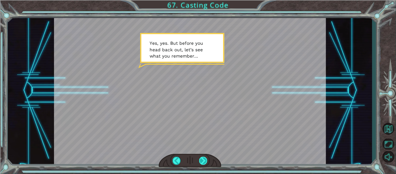
click at [204, 156] on div at bounding box center [203, 160] width 9 height 8
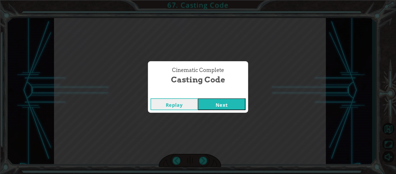
click at [224, 104] on button "Next" at bounding box center [222, 104] width 48 height 12
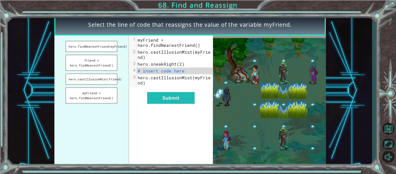
click at [103, 70] on ul "hero.findNearestFriend(myFriend) friend = hero.findNearestFriend() hero.castIll…" at bounding box center [91, 101] width 75 height 131
click at [99, 88] on button "myFriend = hero.findNearestFriend()" at bounding box center [92, 95] width 52 height 16
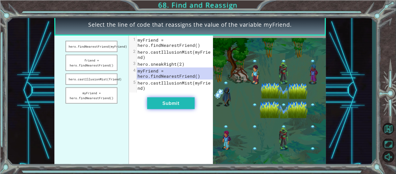
click at [161, 100] on button "Submit" at bounding box center [171, 103] width 48 height 12
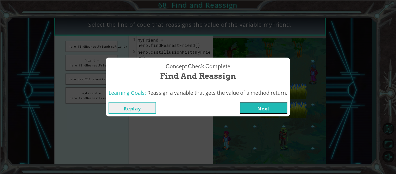
click at [277, 105] on button "Next" at bounding box center [264, 108] width 48 height 12
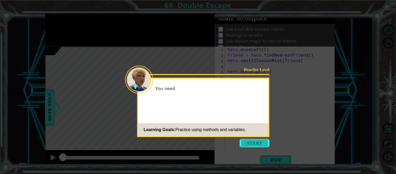
click at [253, 144] on button "Start" at bounding box center [255, 143] width 30 height 8
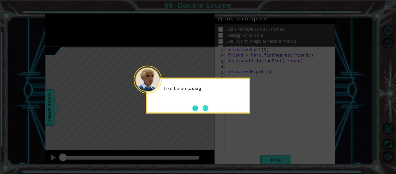
click at [197, 106] on button "Back" at bounding box center [198, 108] width 10 height 6
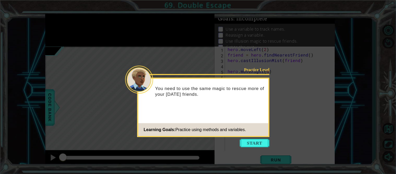
click at [246, 137] on icon at bounding box center [198, 87] width 396 height 174
click at [249, 144] on button "Start" at bounding box center [255, 143] width 30 height 8
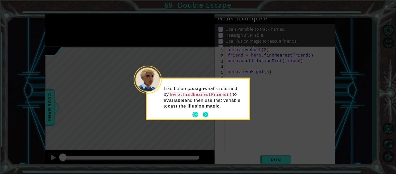
click at [206, 117] on button "Next" at bounding box center [206, 114] width 8 height 8
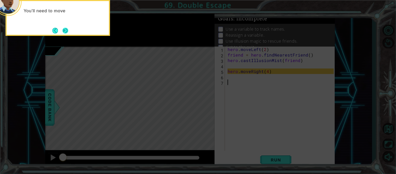
click at [64, 32] on button "Next" at bounding box center [65, 30] width 9 height 9
